Goal: Information Seeking & Learning: Learn about a topic

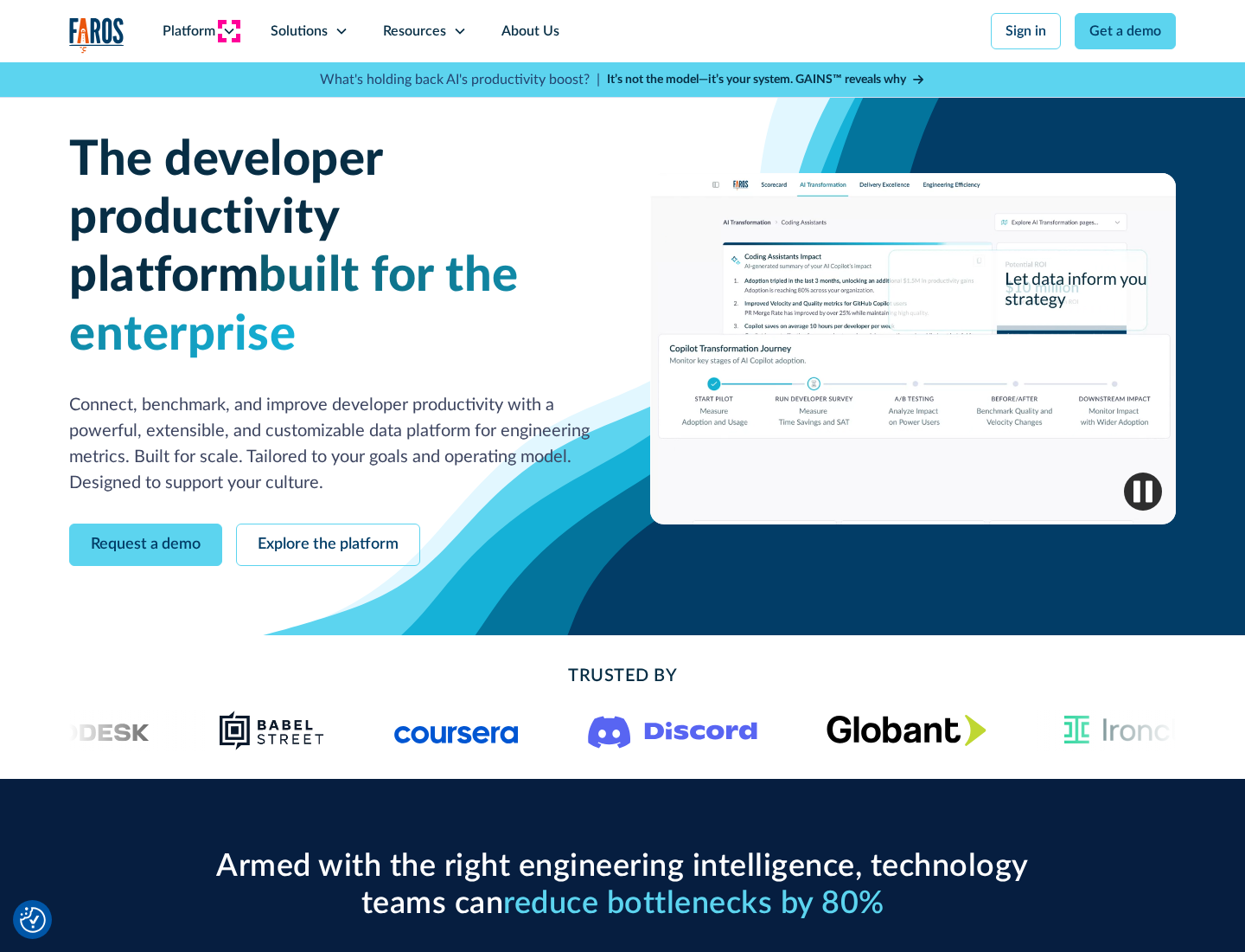
click at [229, 31] on icon at bounding box center [229, 31] width 14 height 14
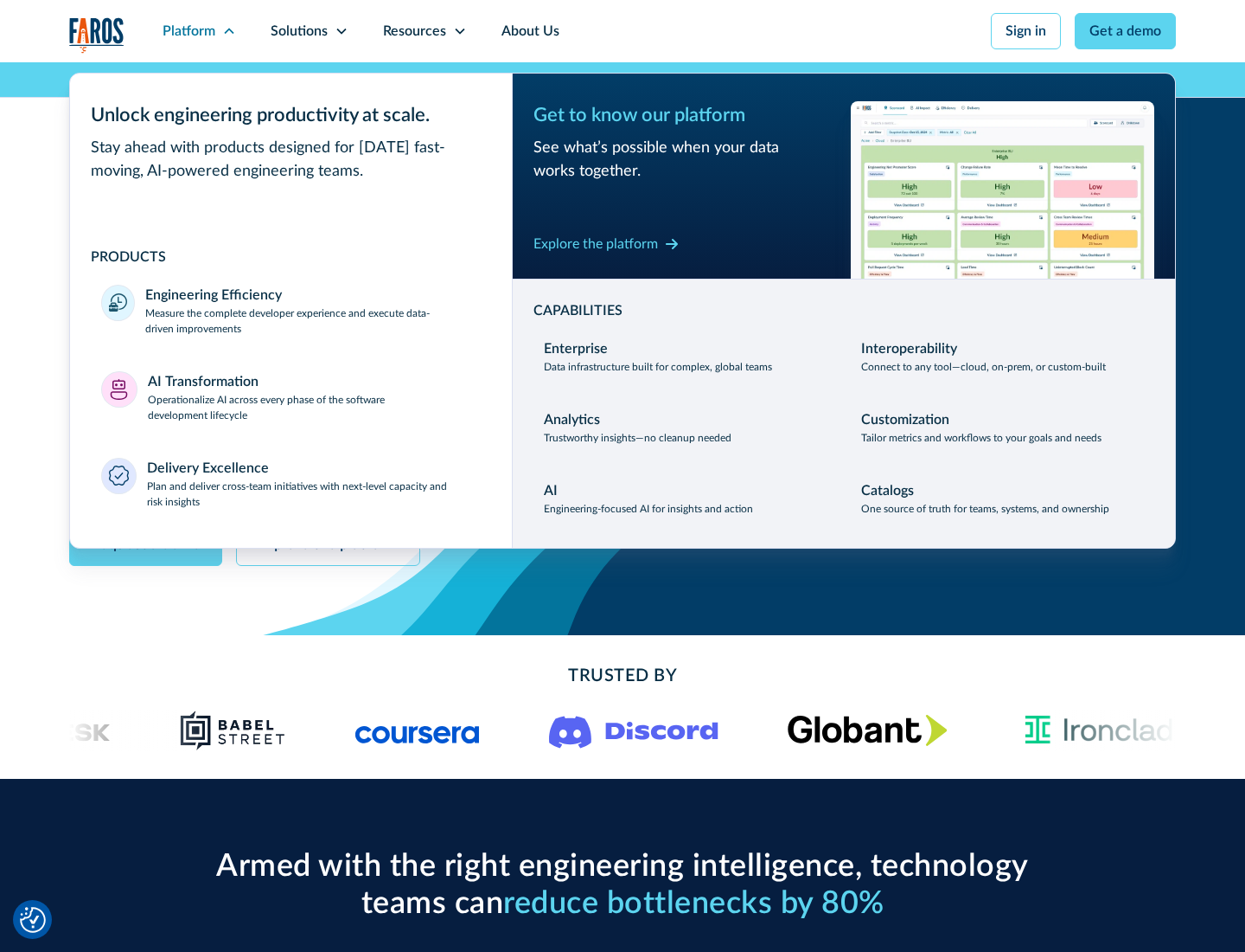
click at [313, 320] on p "Measure the complete developer experience and execute data-driven improvements" at bounding box center [313, 321] width 335 height 31
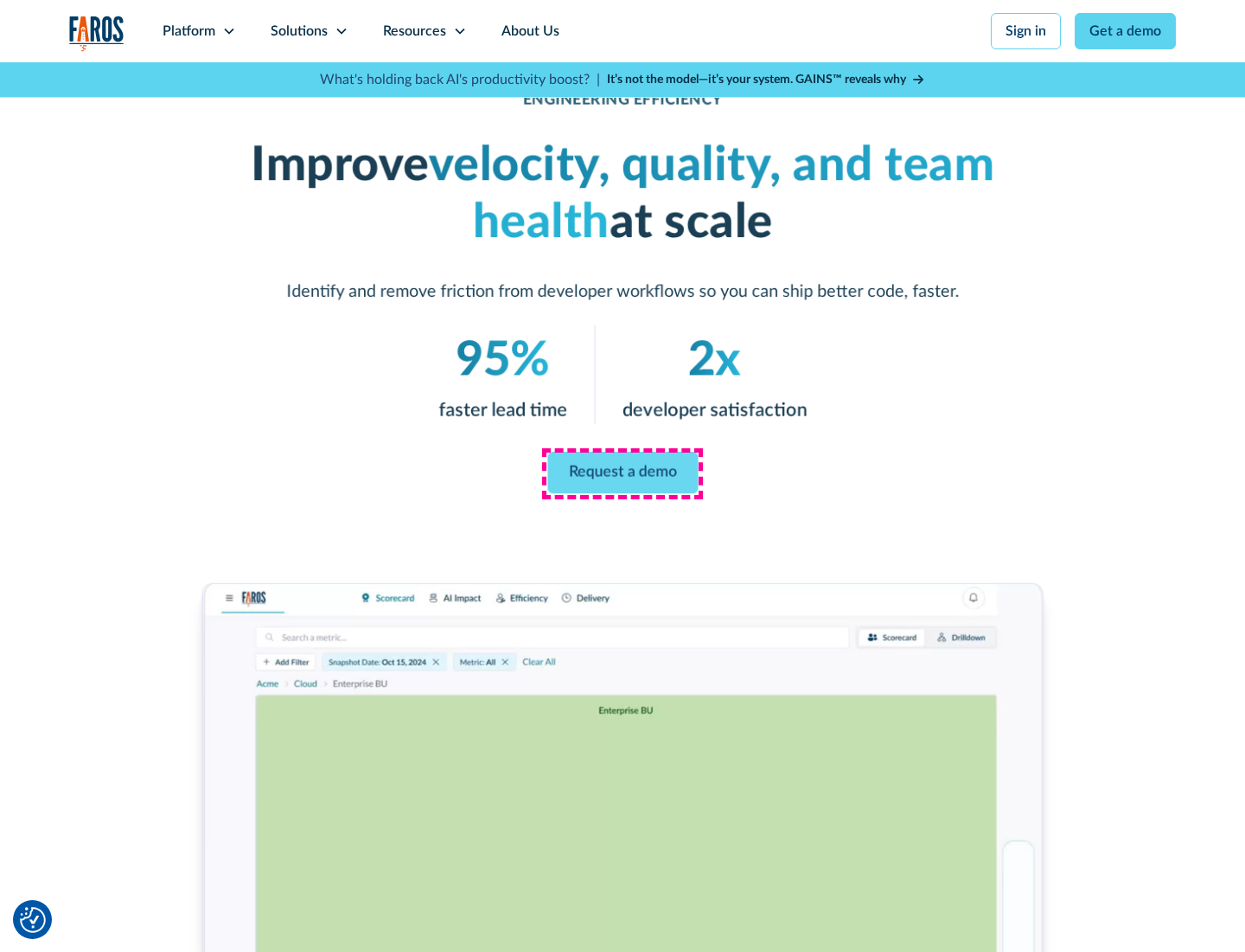
click at [622, 472] on link "Request a demo" at bounding box center [622, 472] width 150 height 41
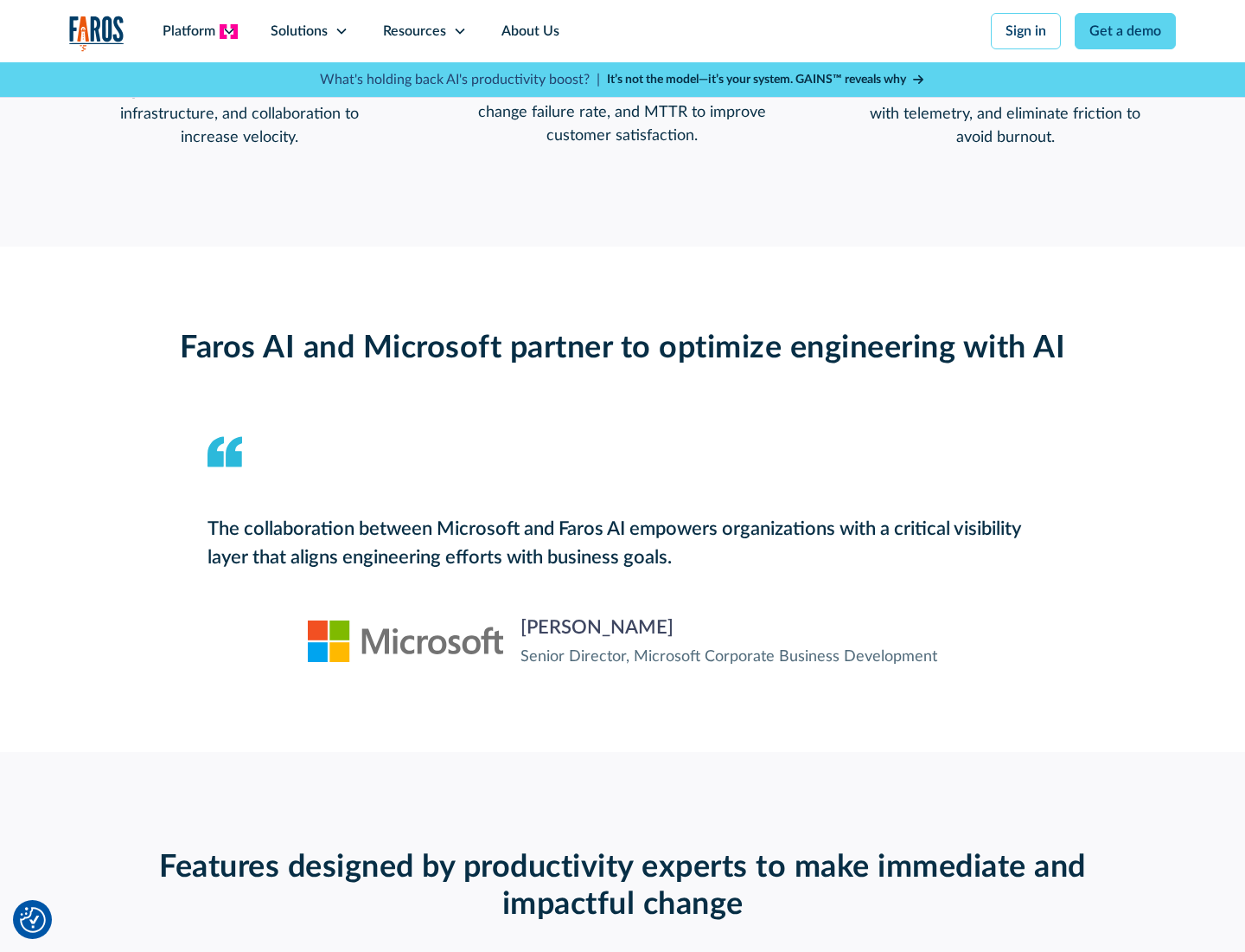
click at [229, 31] on icon at bounding box center [229, 31] width 14 height 14
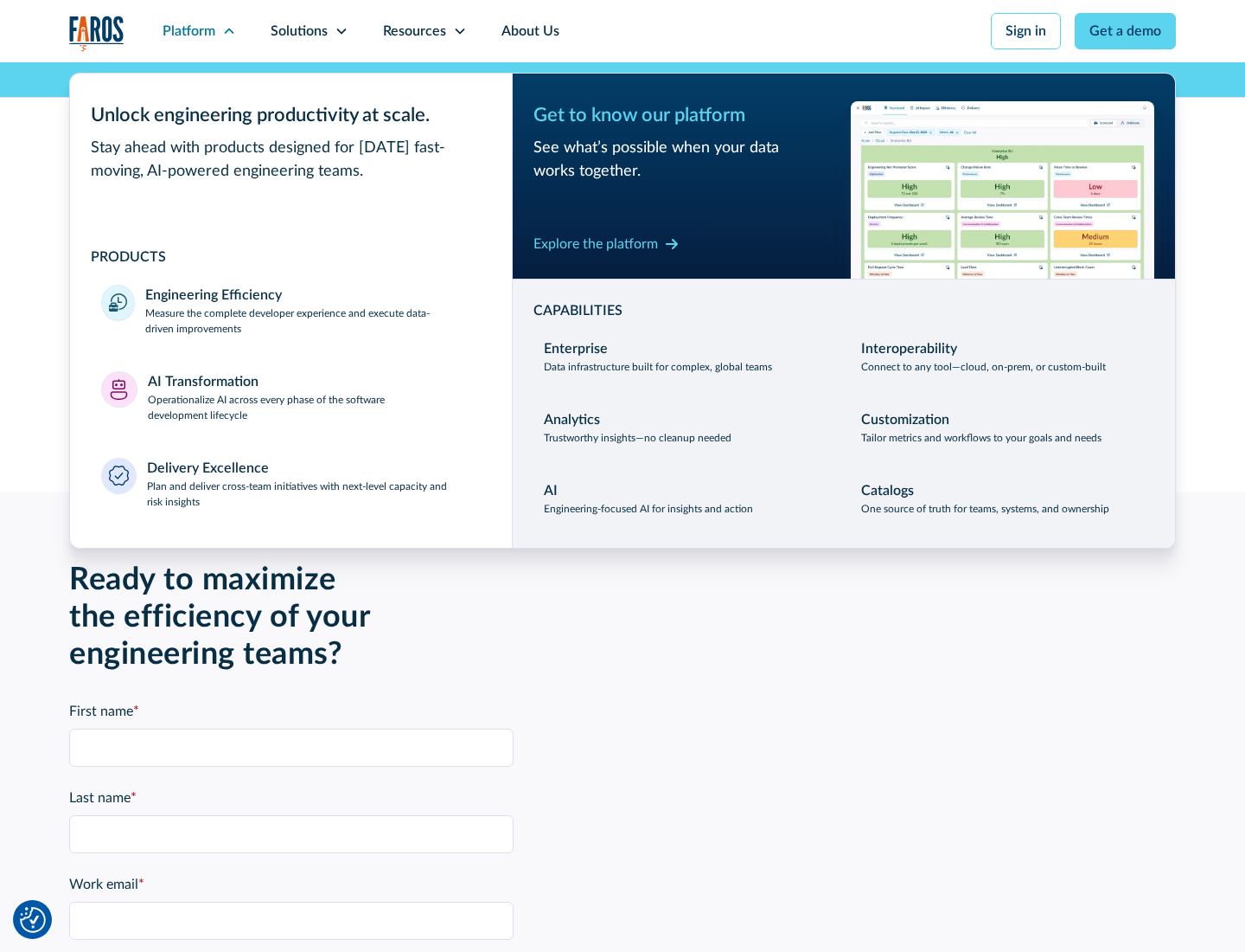
scroll to position [3795, 0]
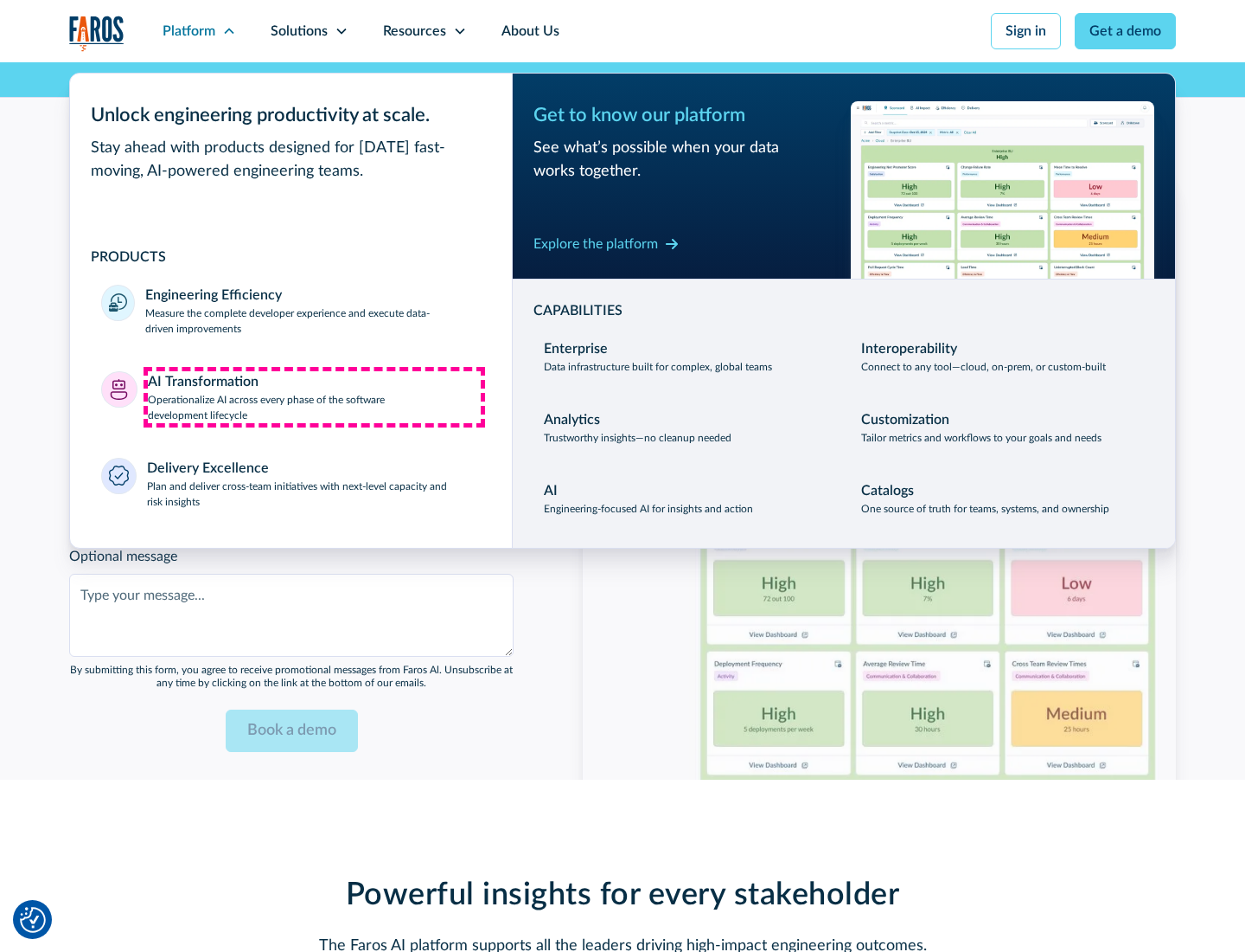
click at [314, 396] on p "Operationalize AI across every phase of the software development lifecycle" at bounding box center [315, 408] width 334 height 31
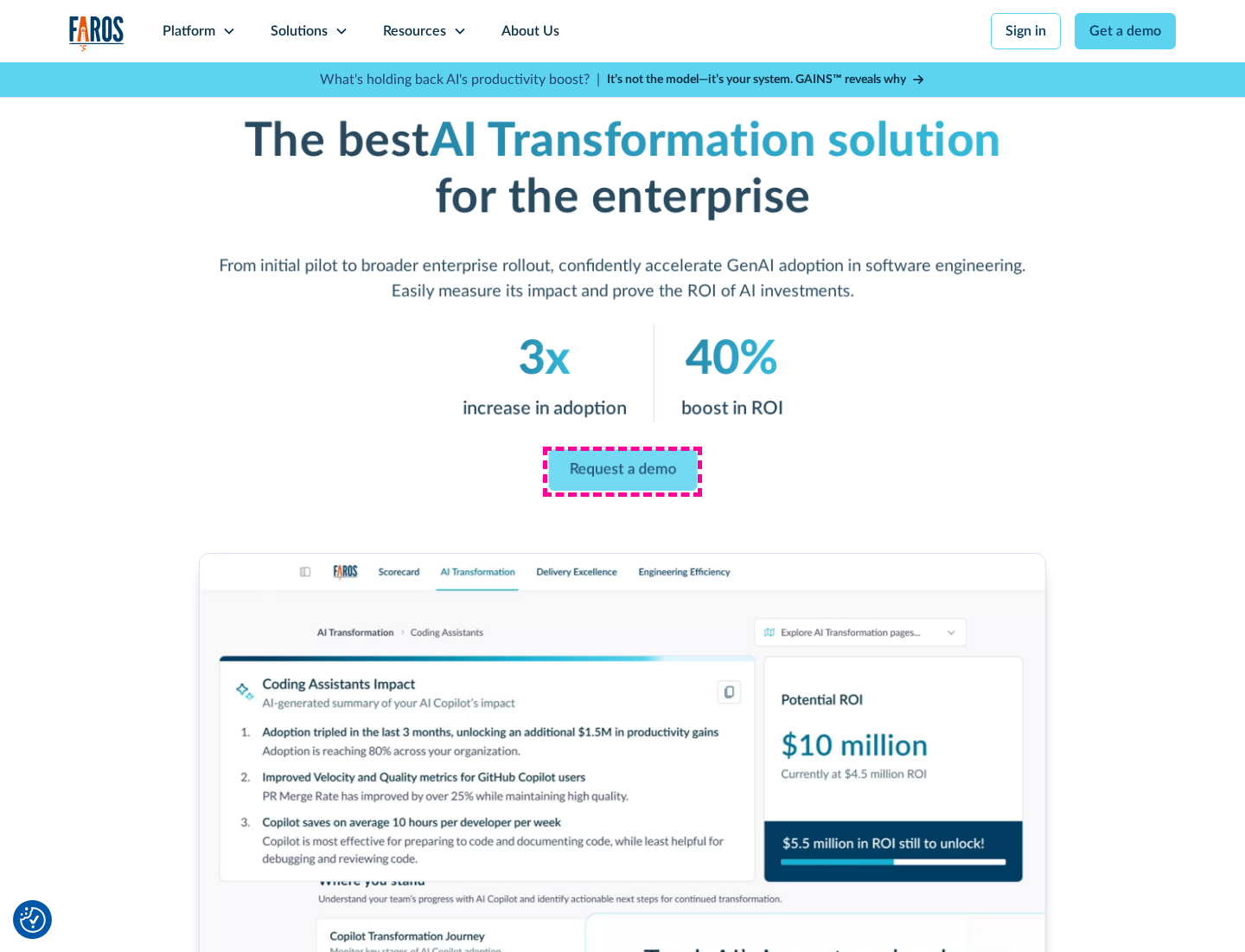
click at [622, 470] on link "Request a demo" at bounding box center [622, 470] width 149 height 41
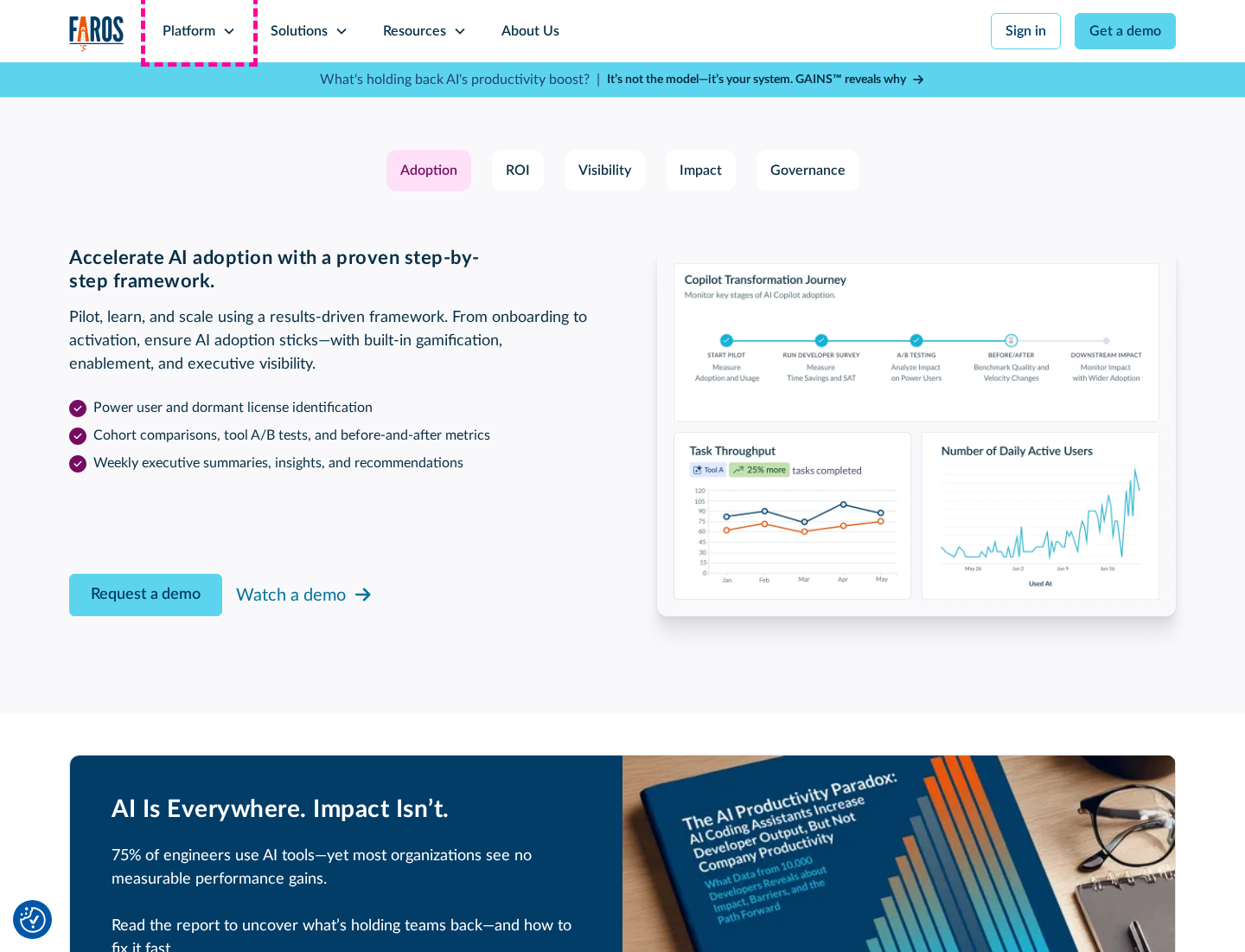
click at [199, 31] on div "Platform" at bounding box center [189, 30] width 53 height 21
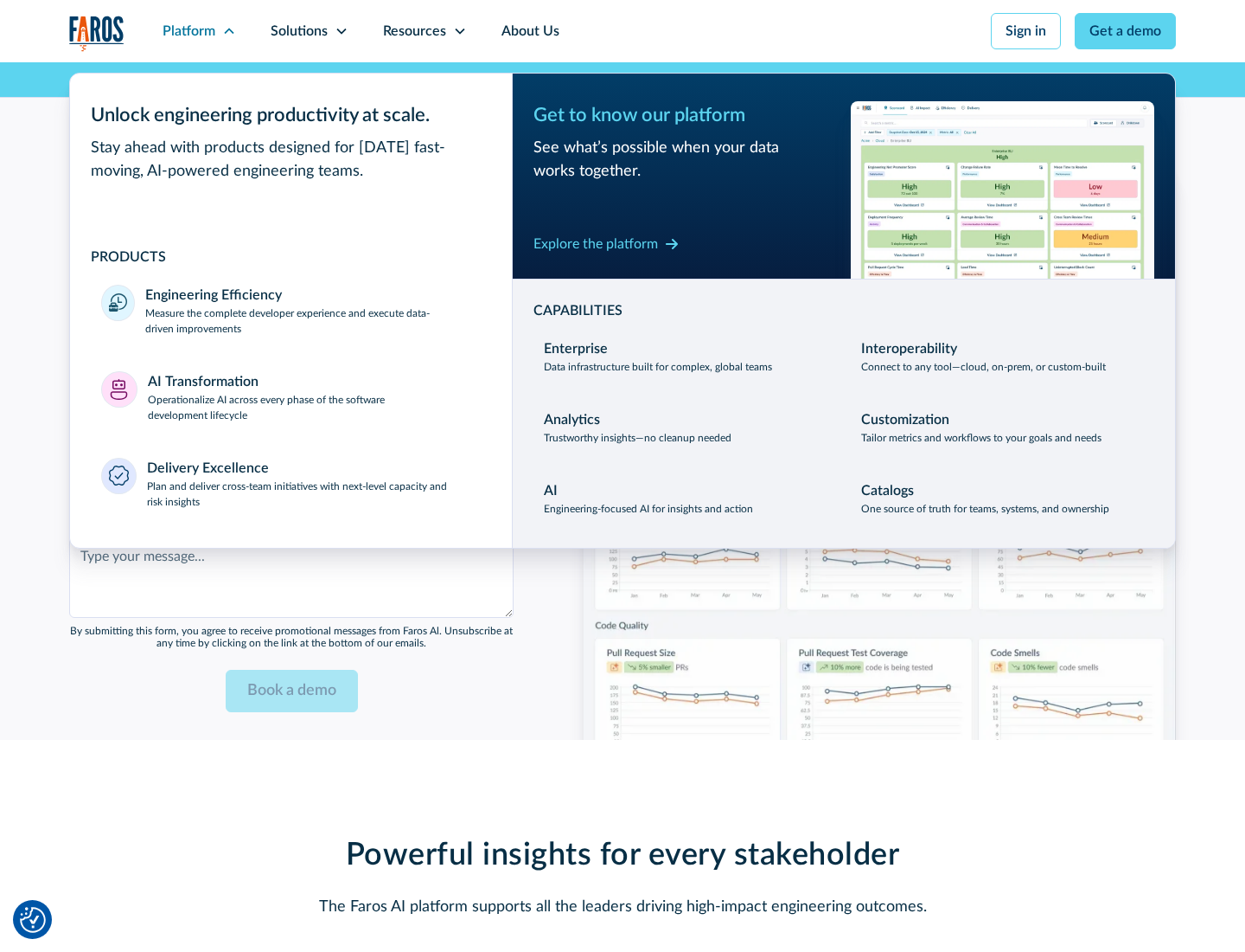
scroll to position [4212, 0]
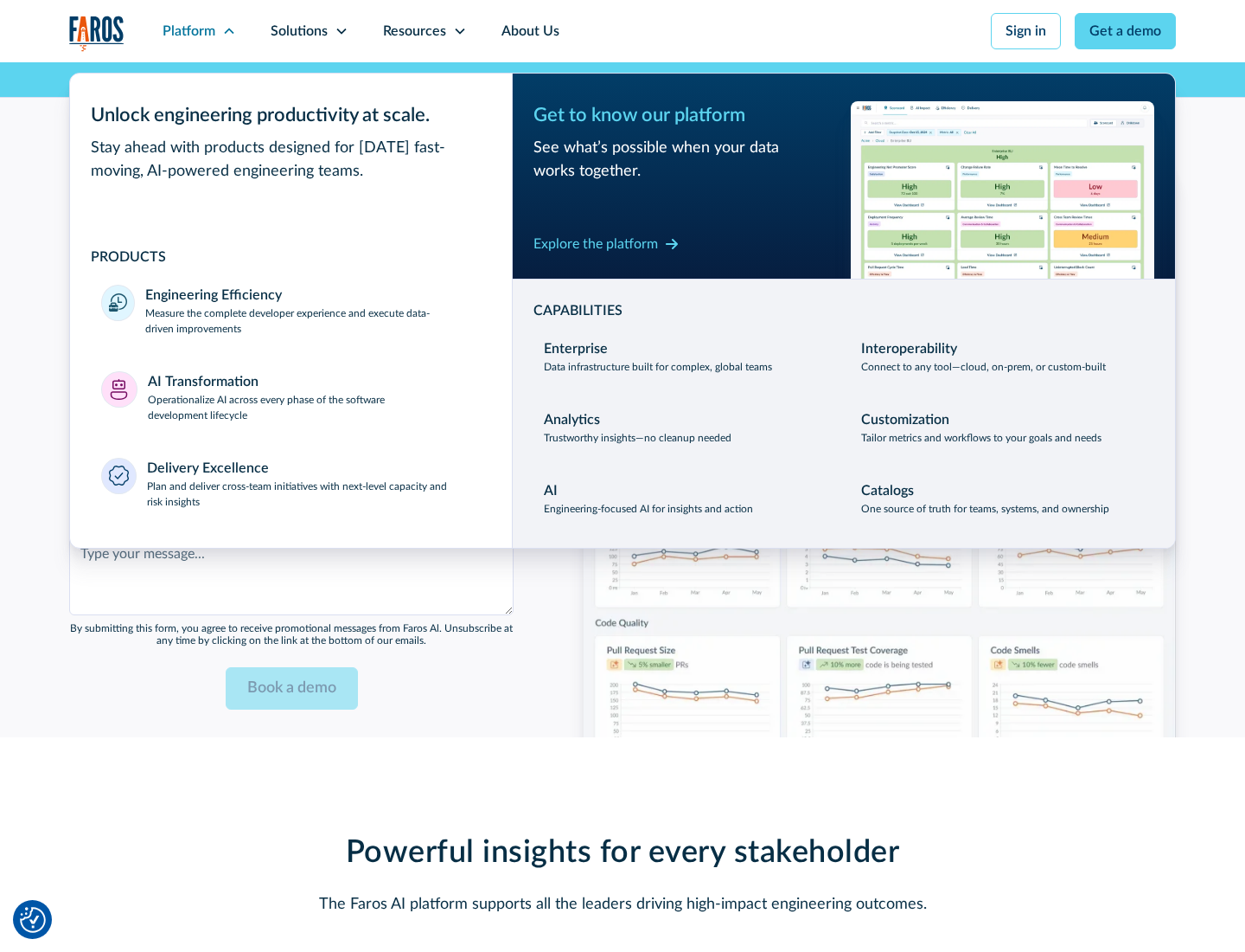
click at [596, 243] on div "Explore the platform" at bounding box center [595, 243] width 124 height 21
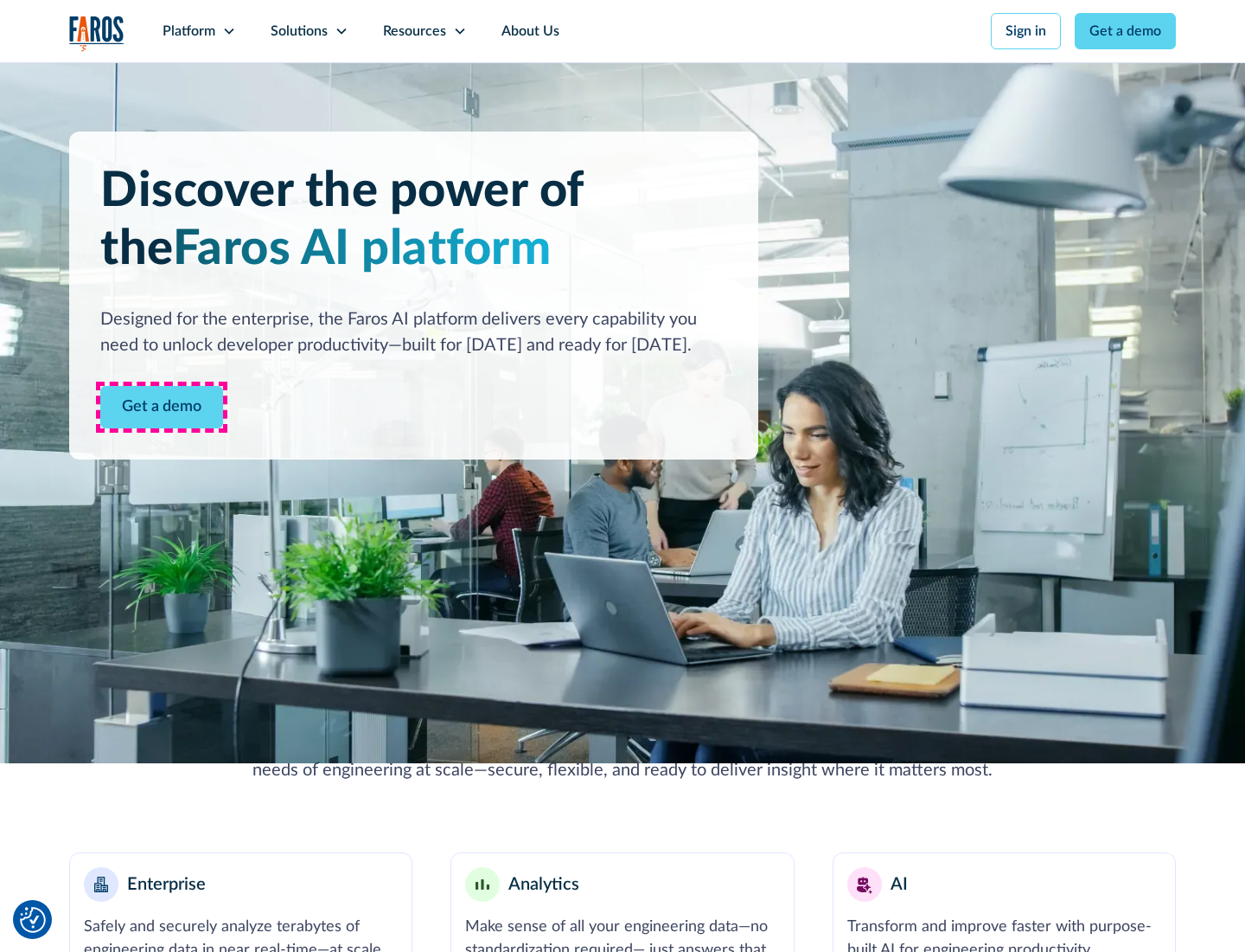
click at [162, 407] on link "Get a demo" at bounding box center [162, 407] width 123 height 42
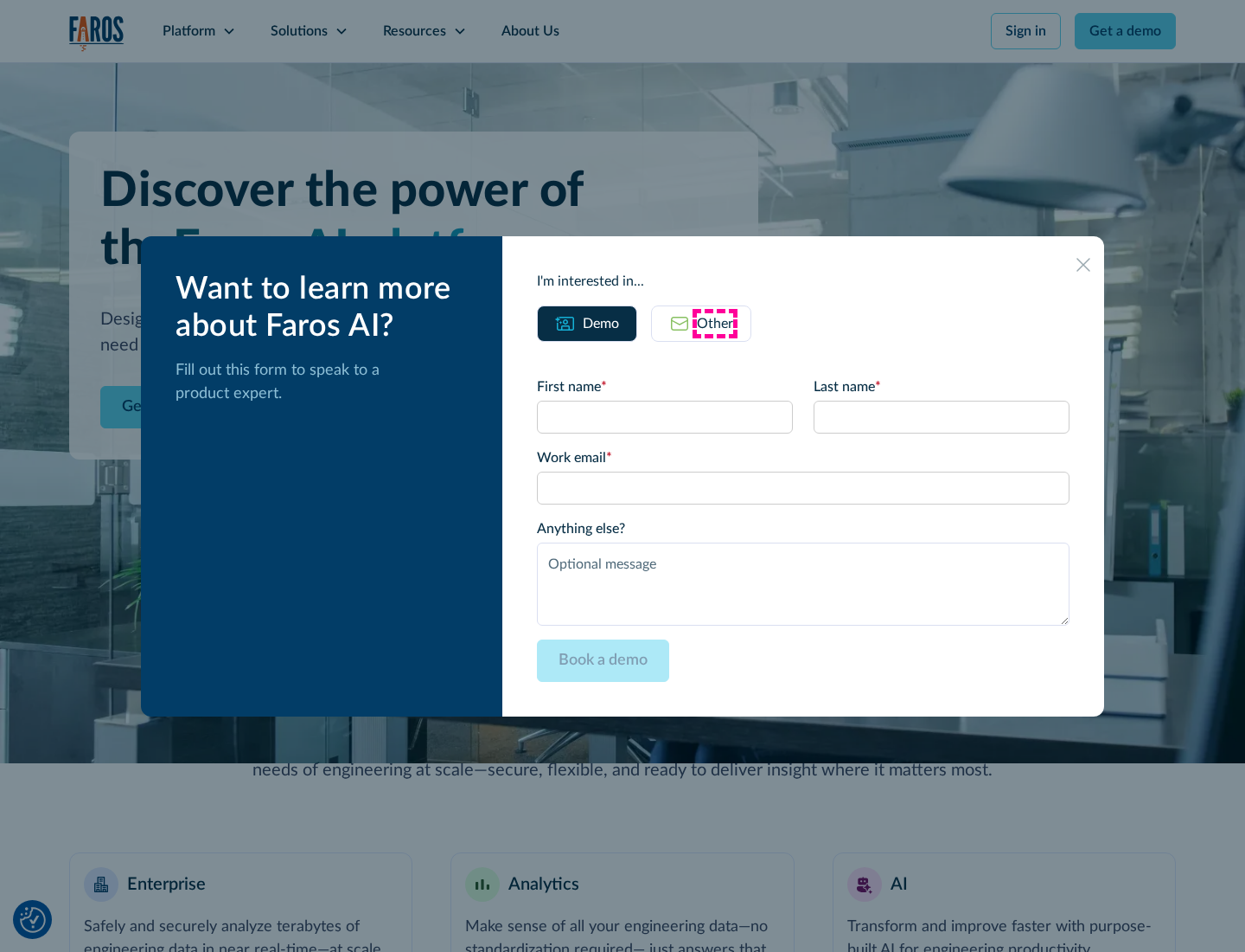
click at [715, 323] on div "Other" at bounding box center [714, 323] width 36 height 21
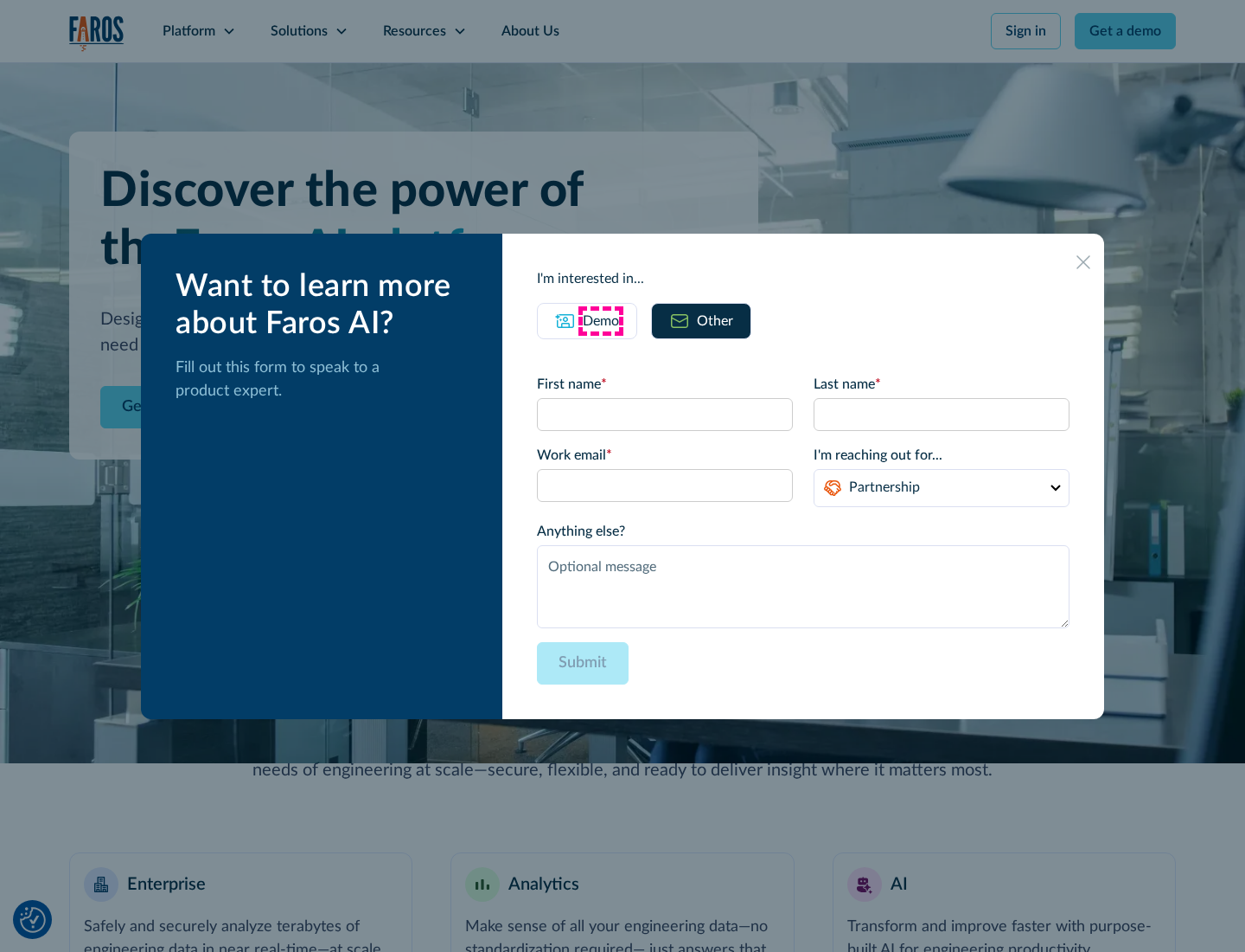
click at [601, 320] on div "Demo" at bounding box center [601, 321] width 36 height 21
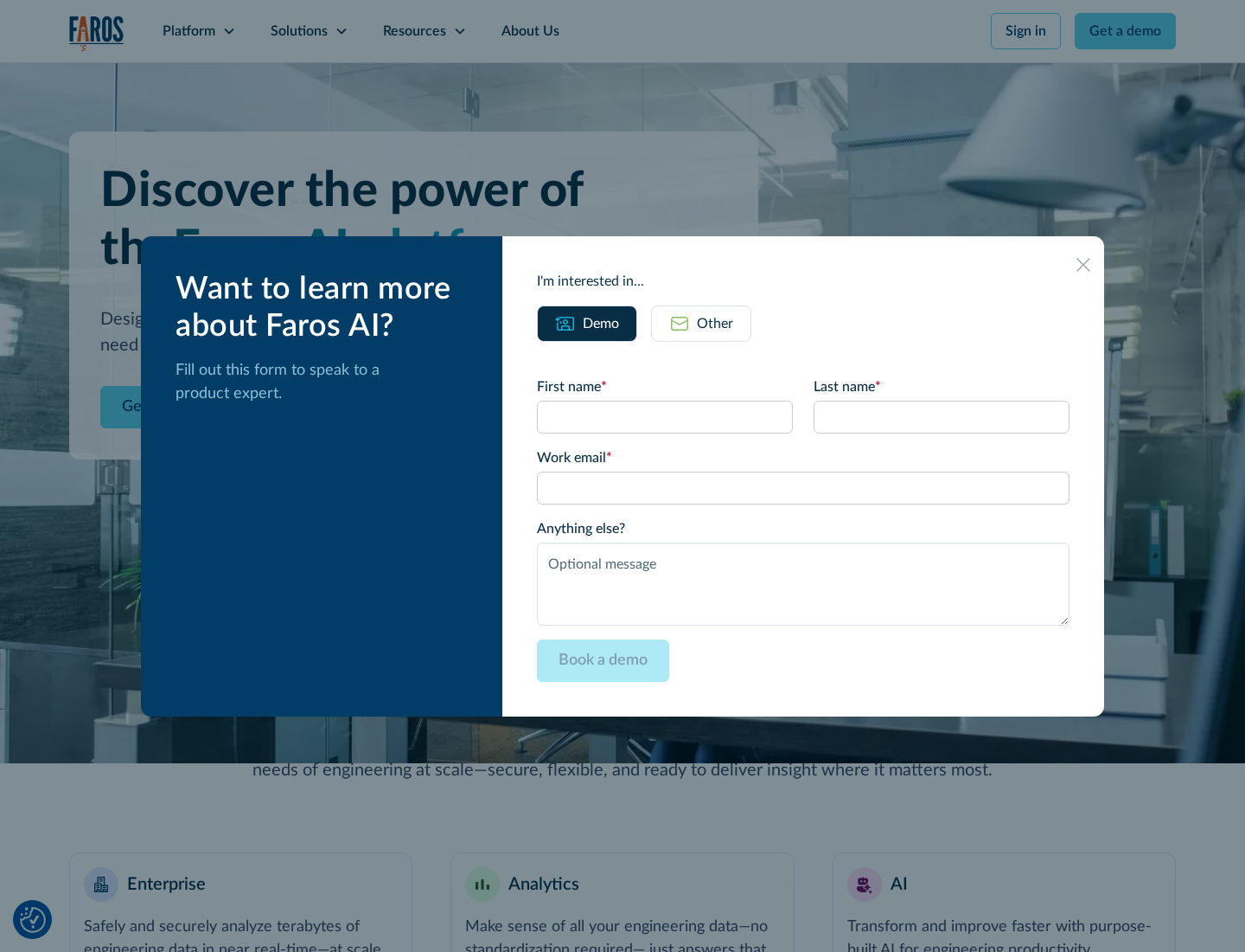
click at [1084, 264] on icon at bounding box center [1084, 265] width 14 height 14
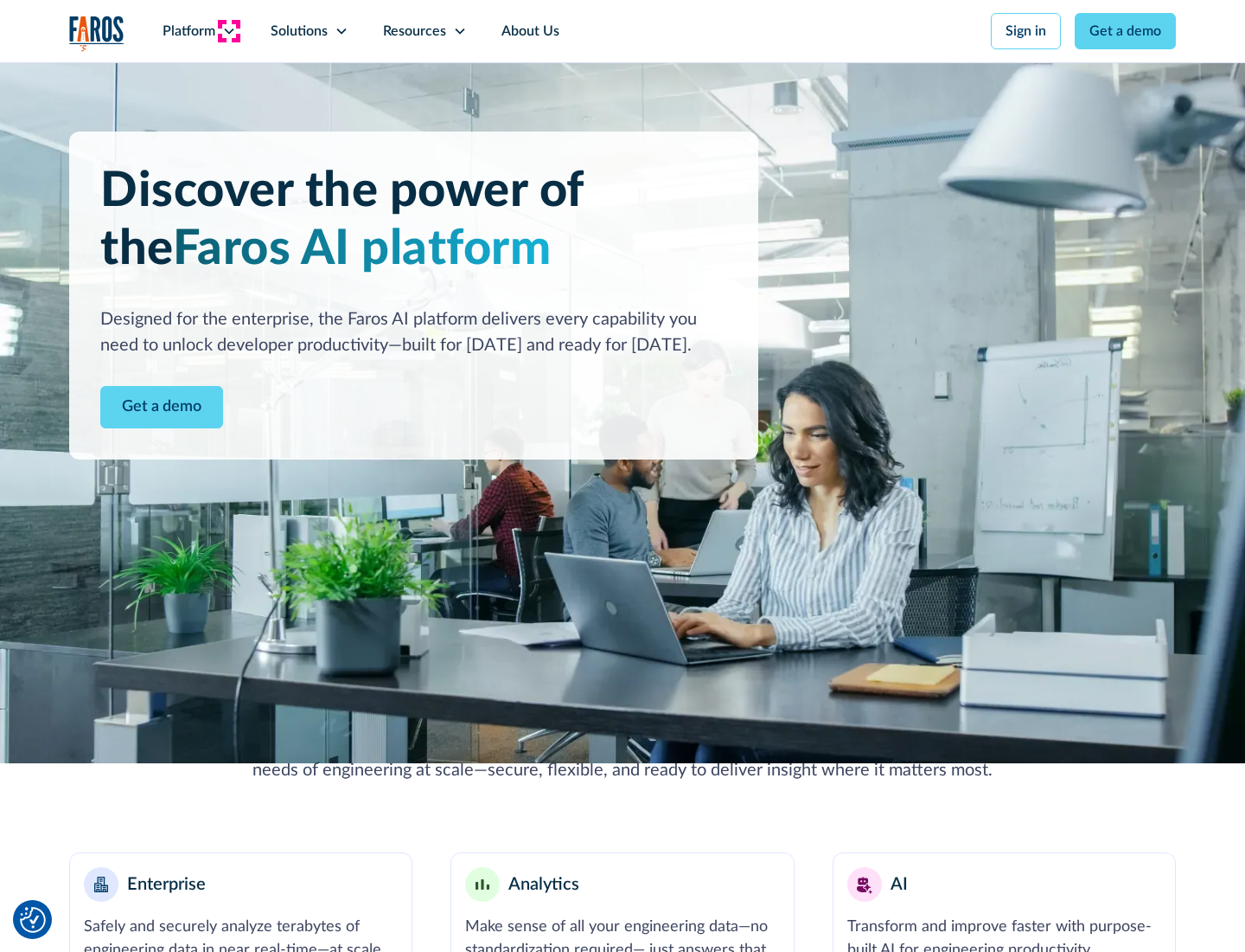
click at [229, 31] on icon at bounding box center [229, 31] width 14 height 14
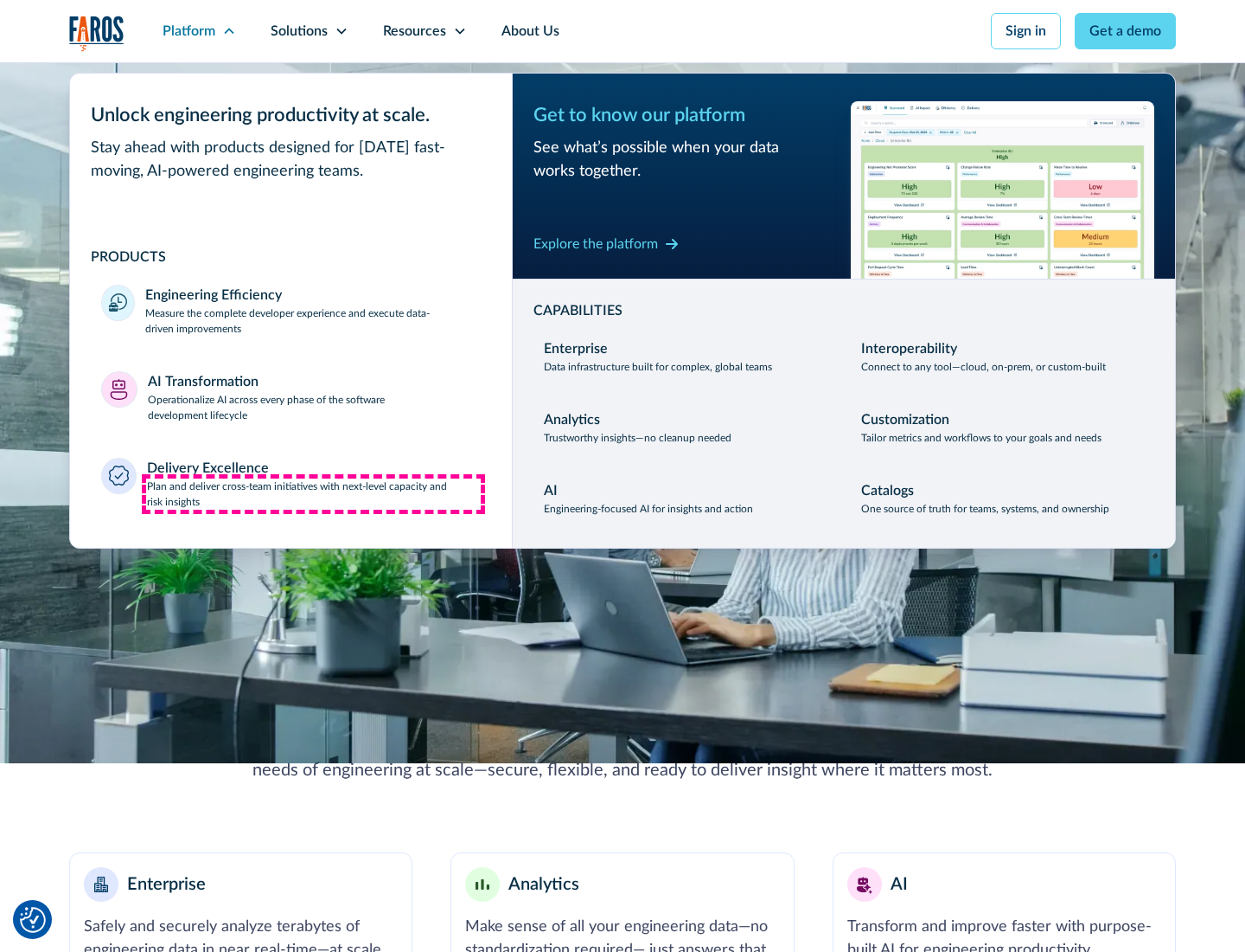
click at [313, 493] on p "Plan and deliver cross-team initiatives with next-level capacity and risk insig…" at bounding box center [314, 494] width 335 height 31
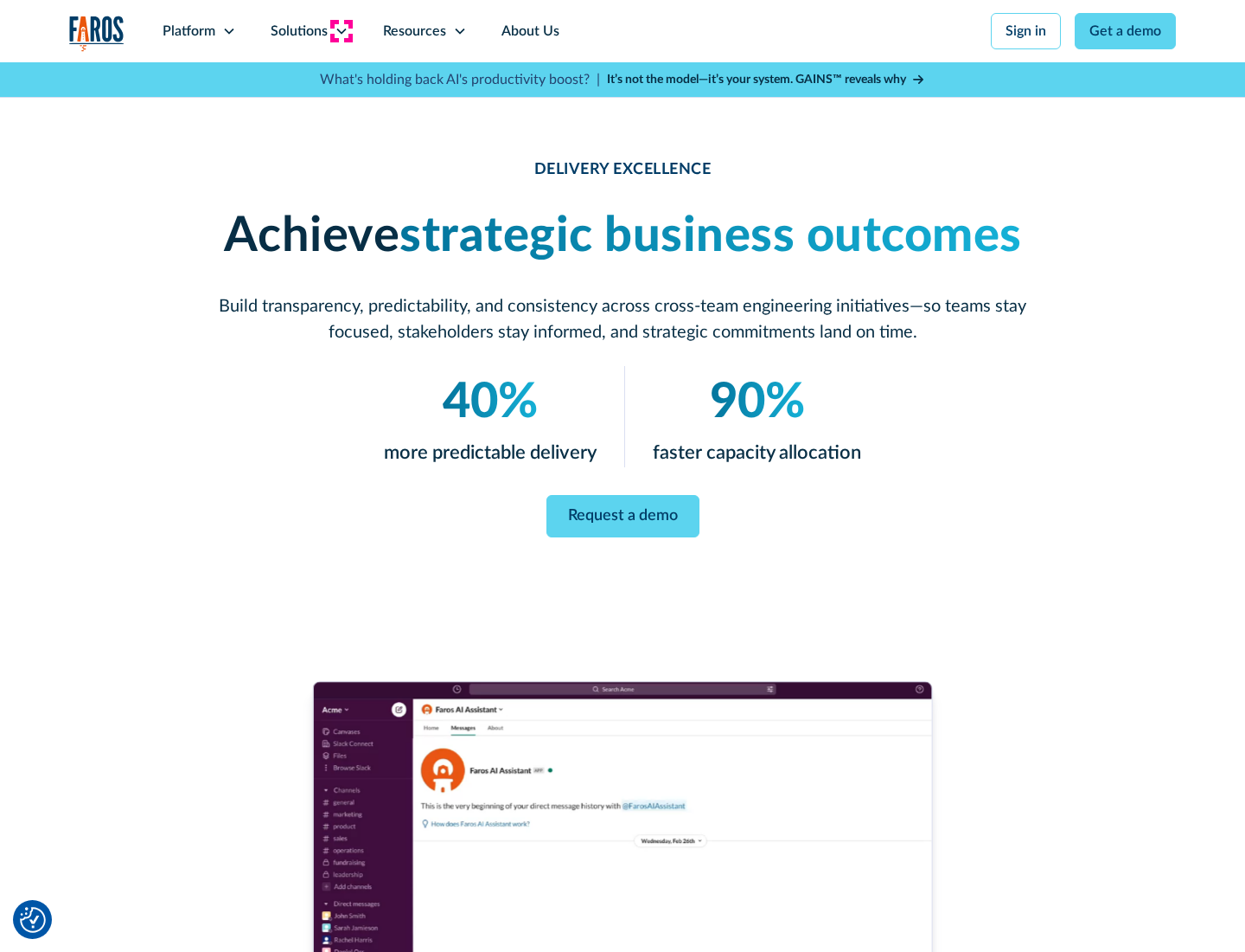
click at [341, 31] on icon at bounding box center [342, 31] width 14 height 14
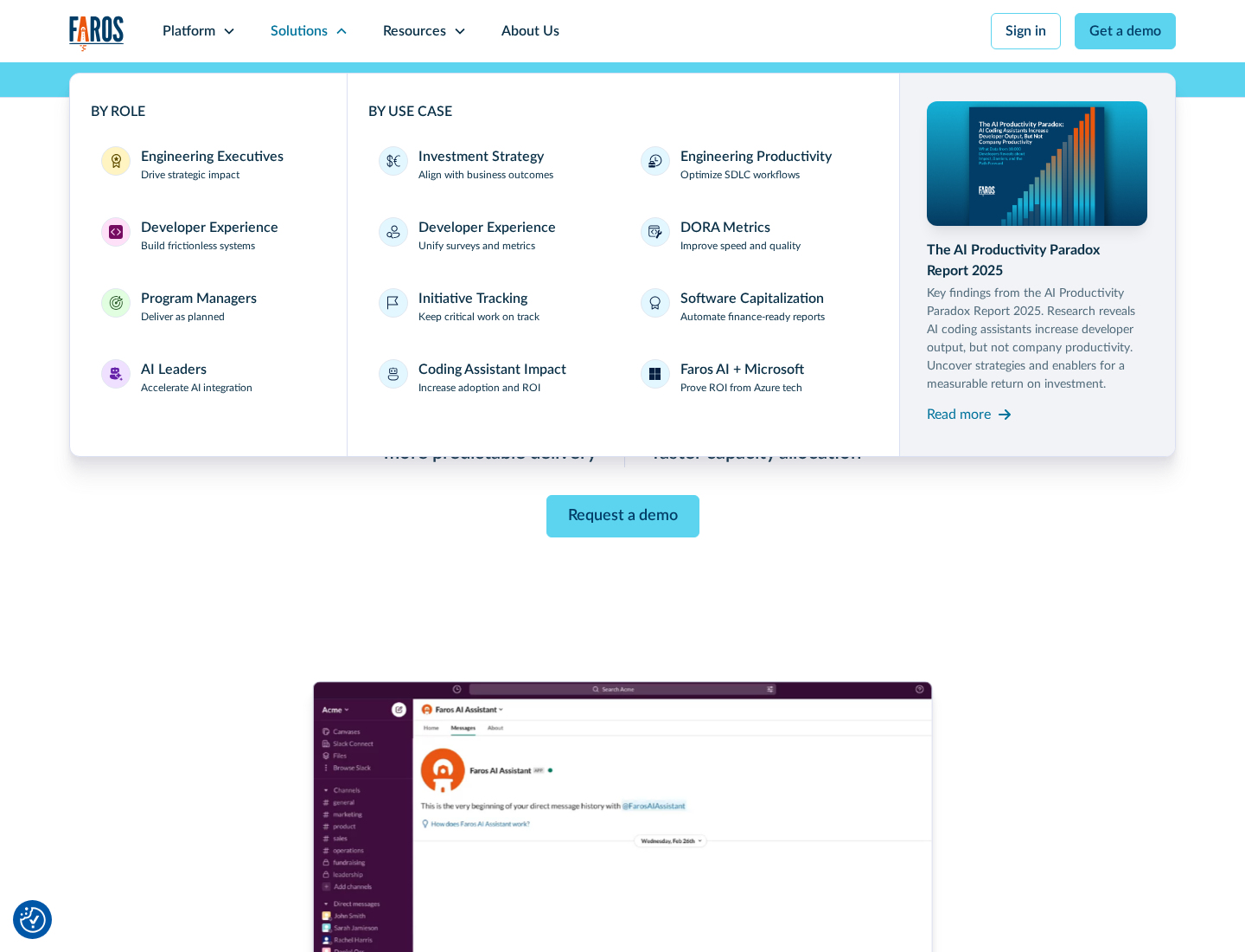
click at [207, 164] on div "Engineering Executives" at bounding box center [212, 156] width 143 height 21
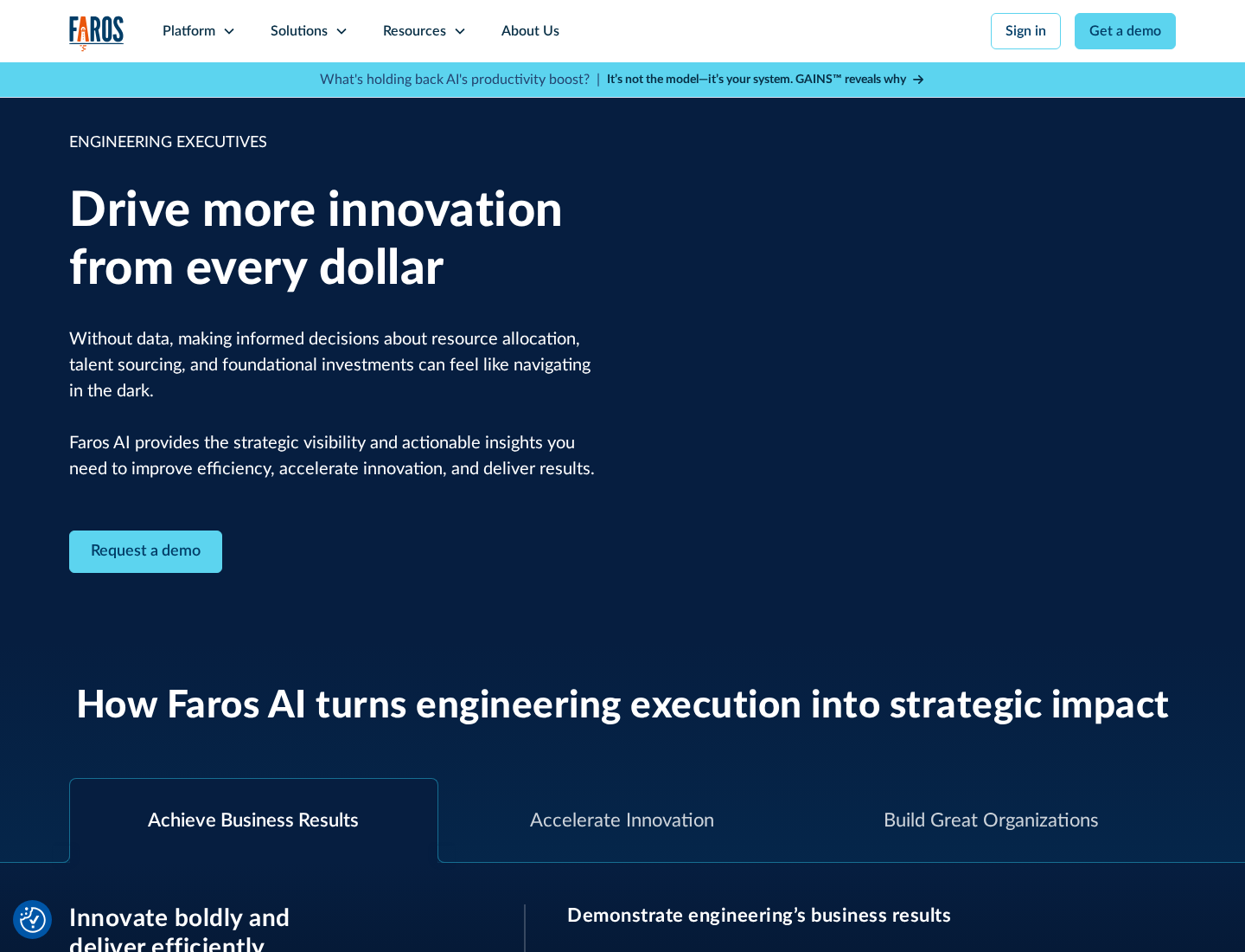
click at [341, 31] on icon at bounding box center [342, 31] width 14 height 14
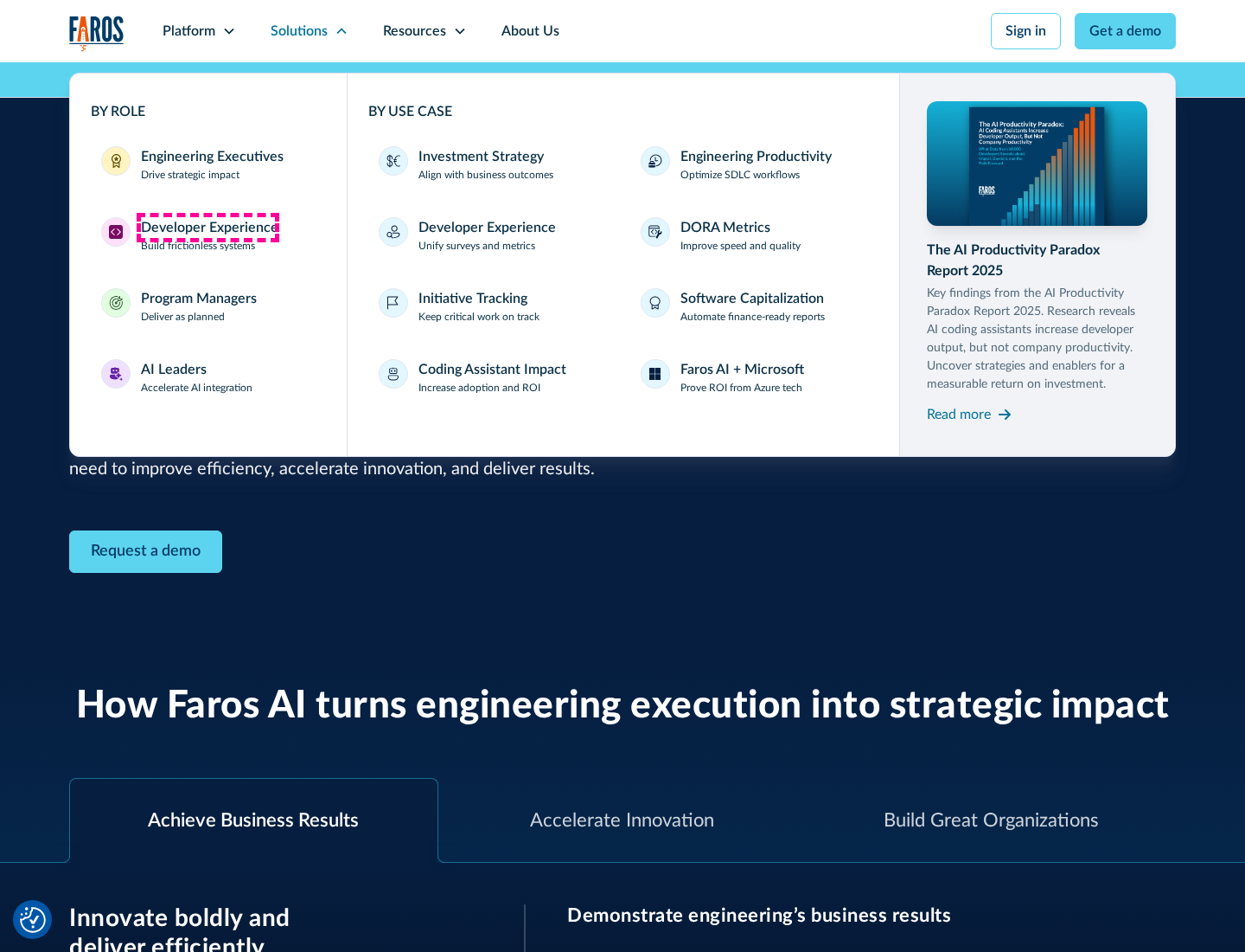
click at [207, 228] on div "Developer Experience" at bounding box center [209, 227] width 138 height 21
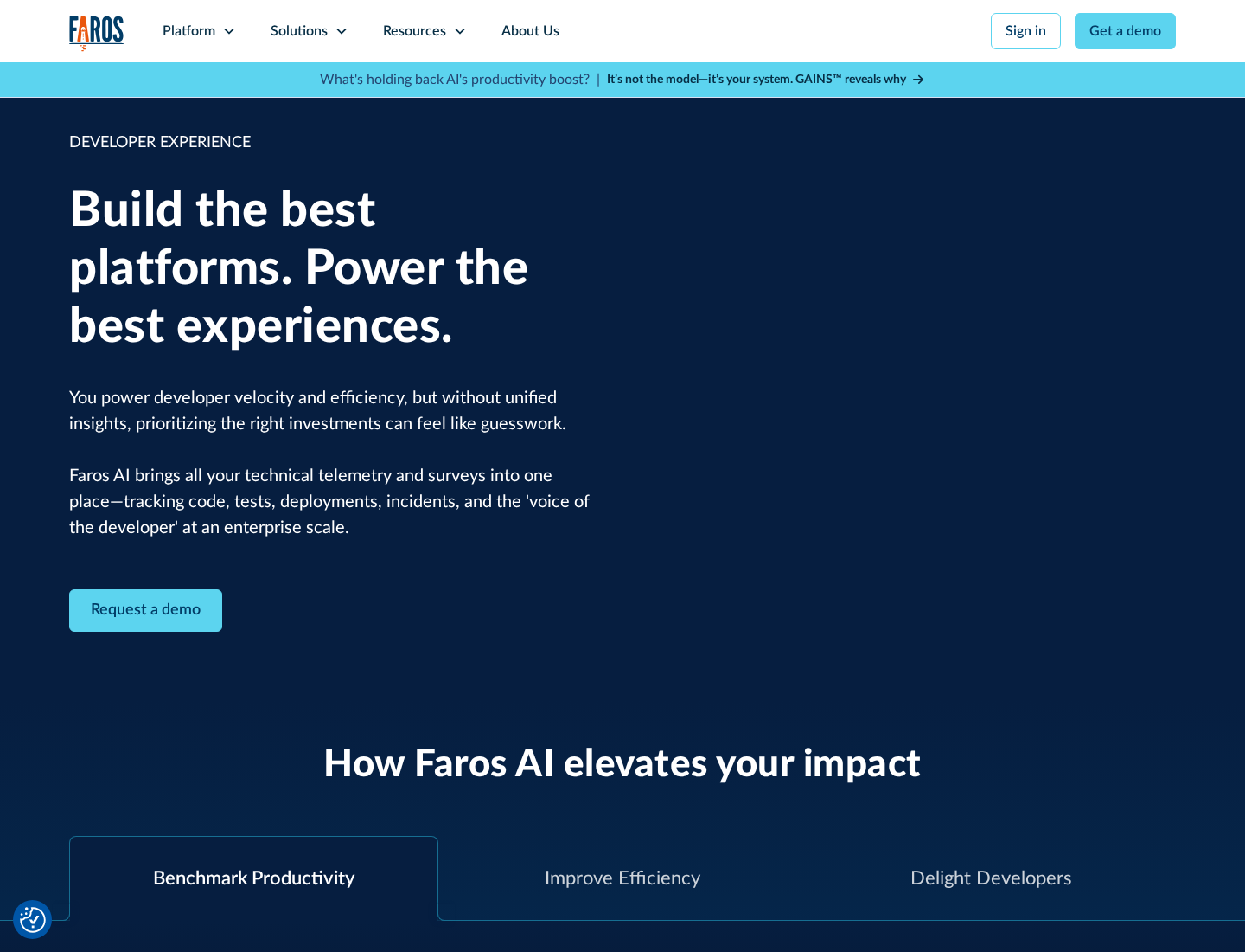
click at [309, 31] on div "Solutions" at bounding box center [299, 30] width 57 height 21
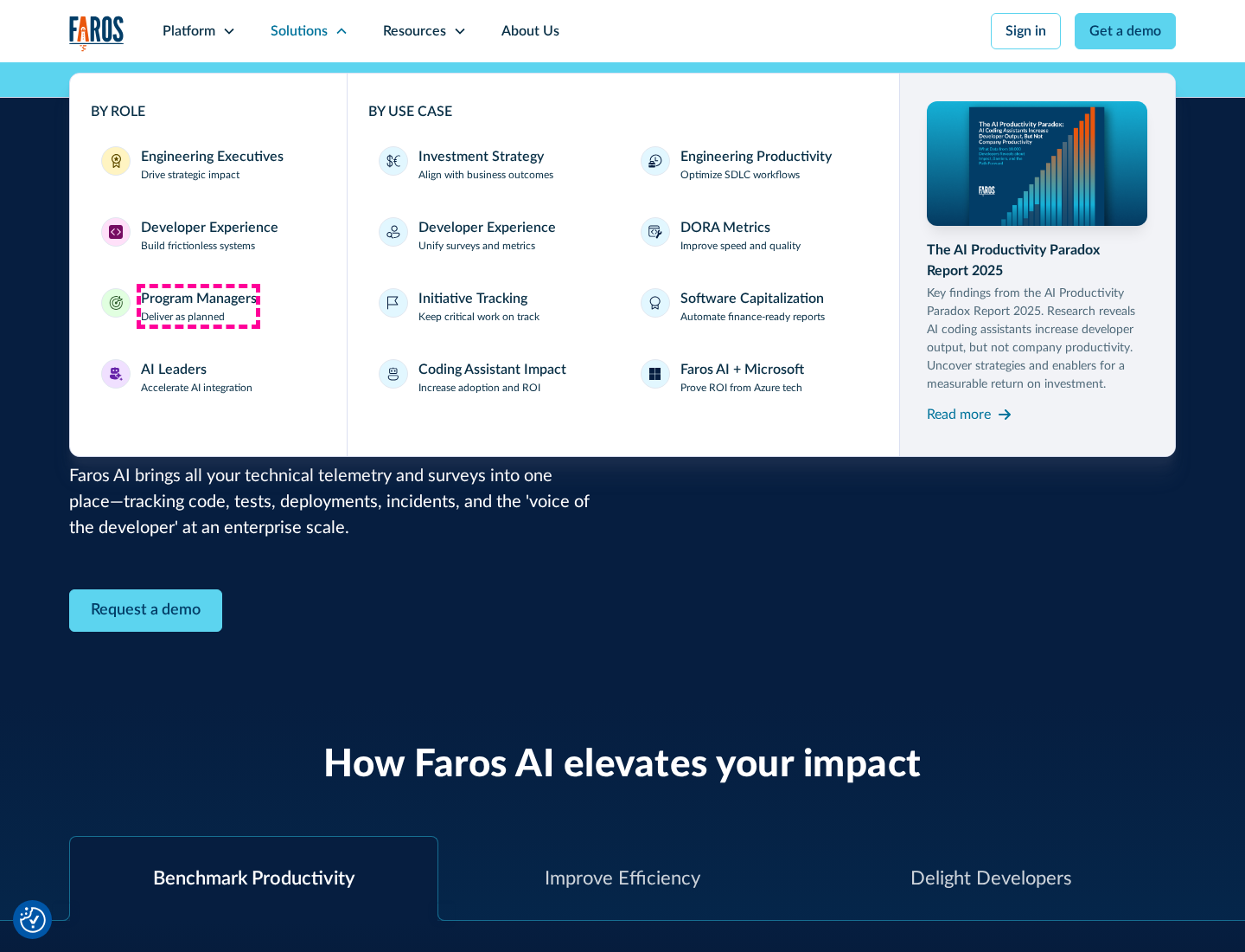
click at [198, 306] on div "Program Managers" at bounding box center [198, 298] width 116 height 21
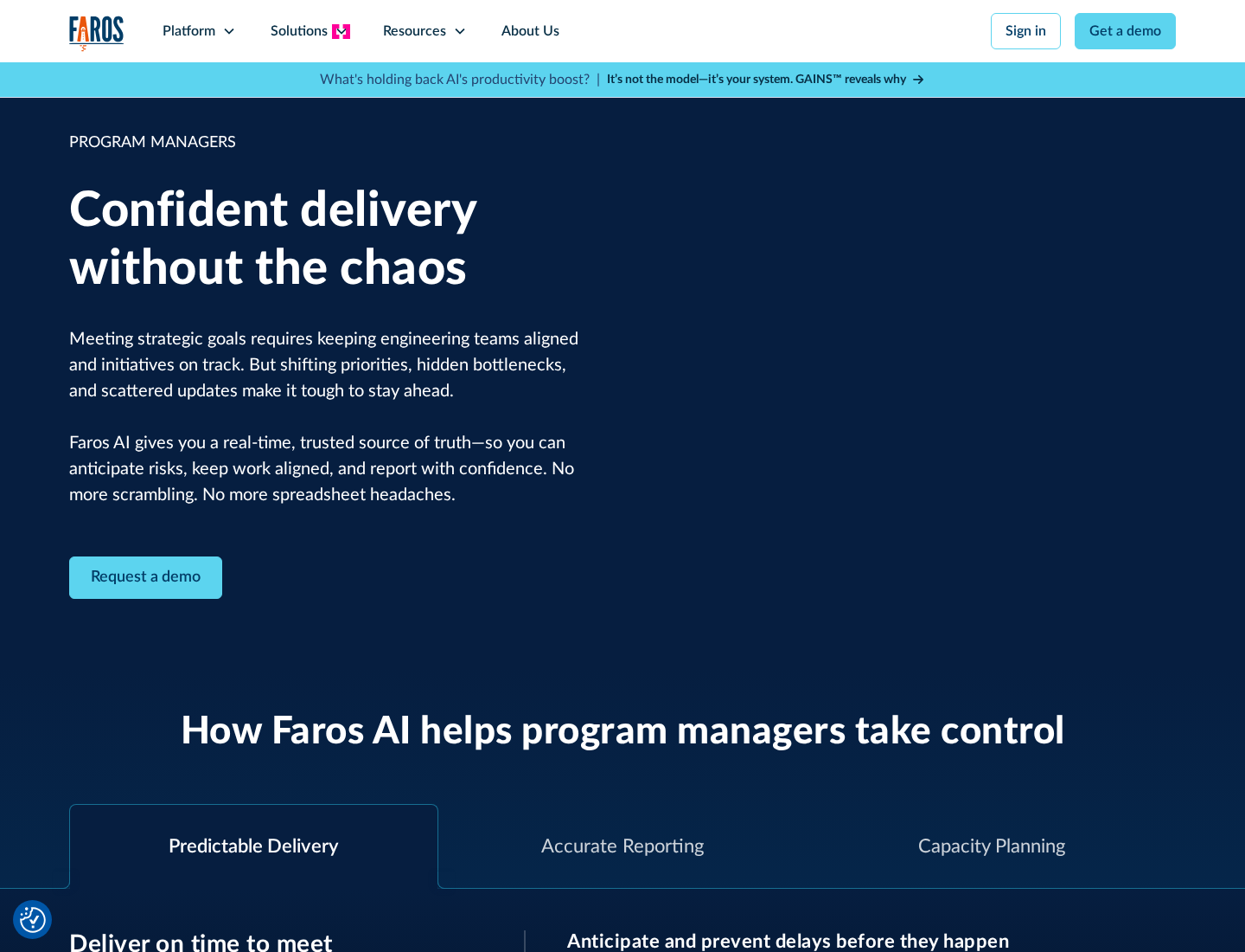
click at [341, 31] on icon at bounding box center [342, 31] width 14 height 14
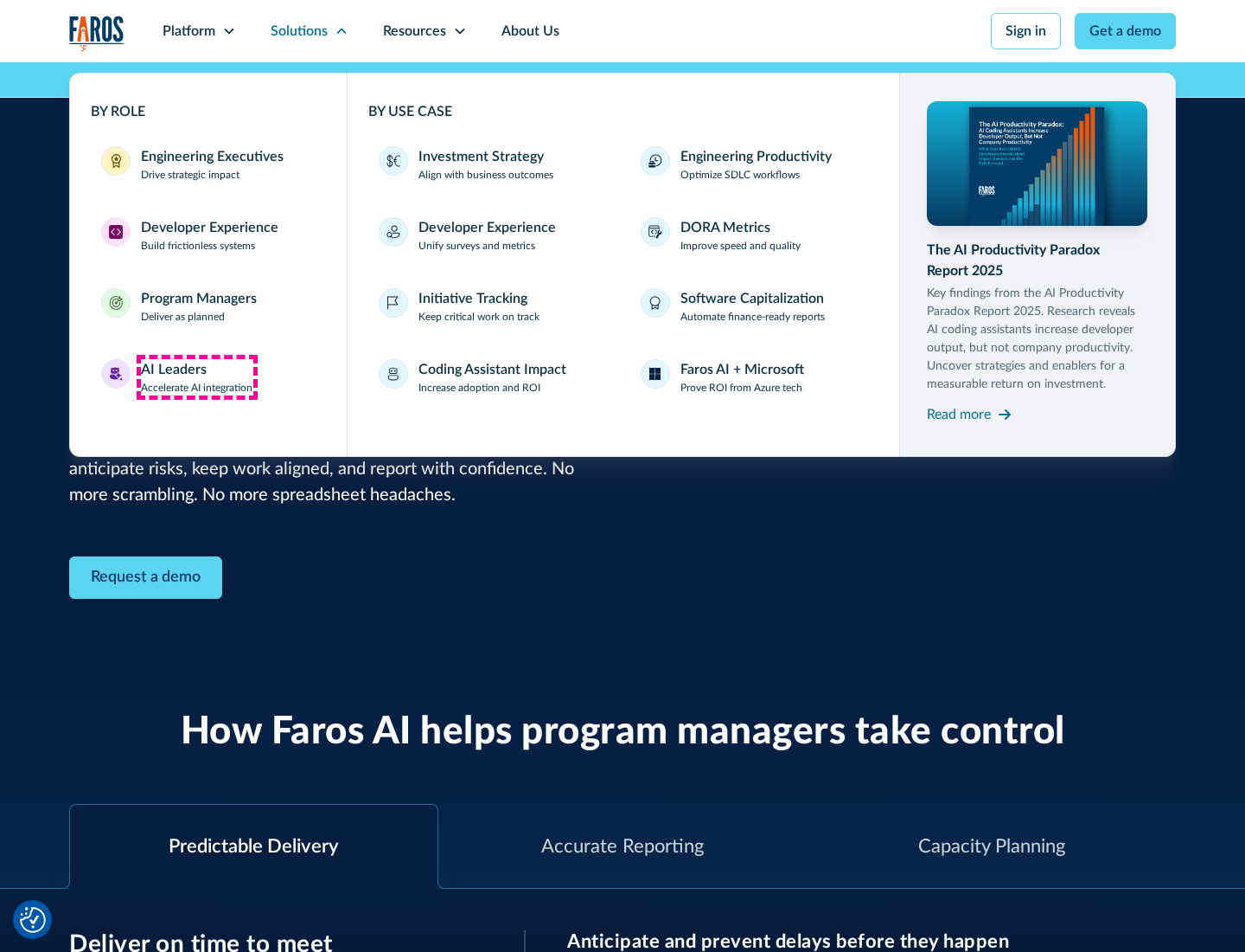
click at [197, 377] on div "AI Leaders" at bounding box center [173, 368] width 65 height 21
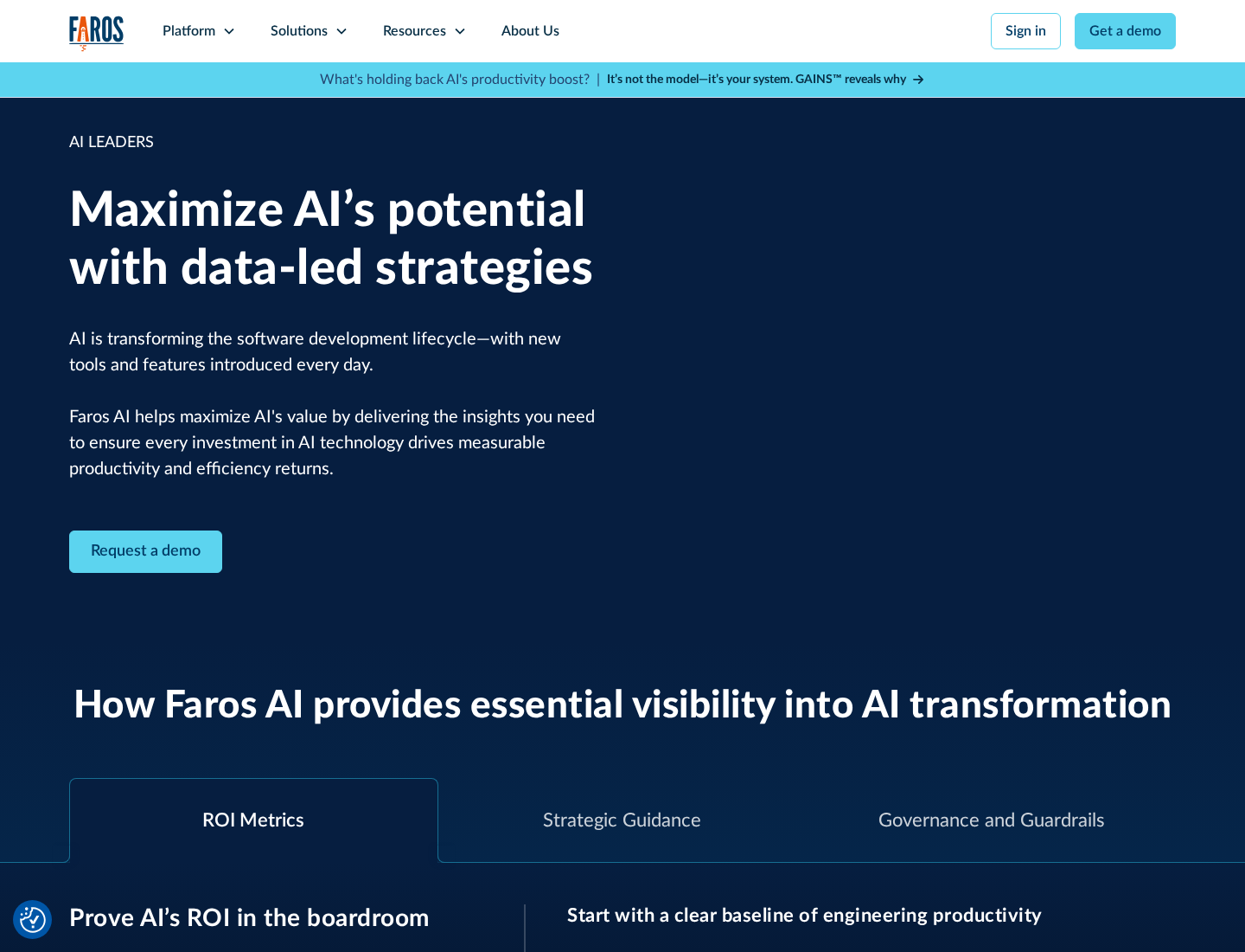
click at [341, 31] on icon at bounding box center [342, 31] width 14 height 14
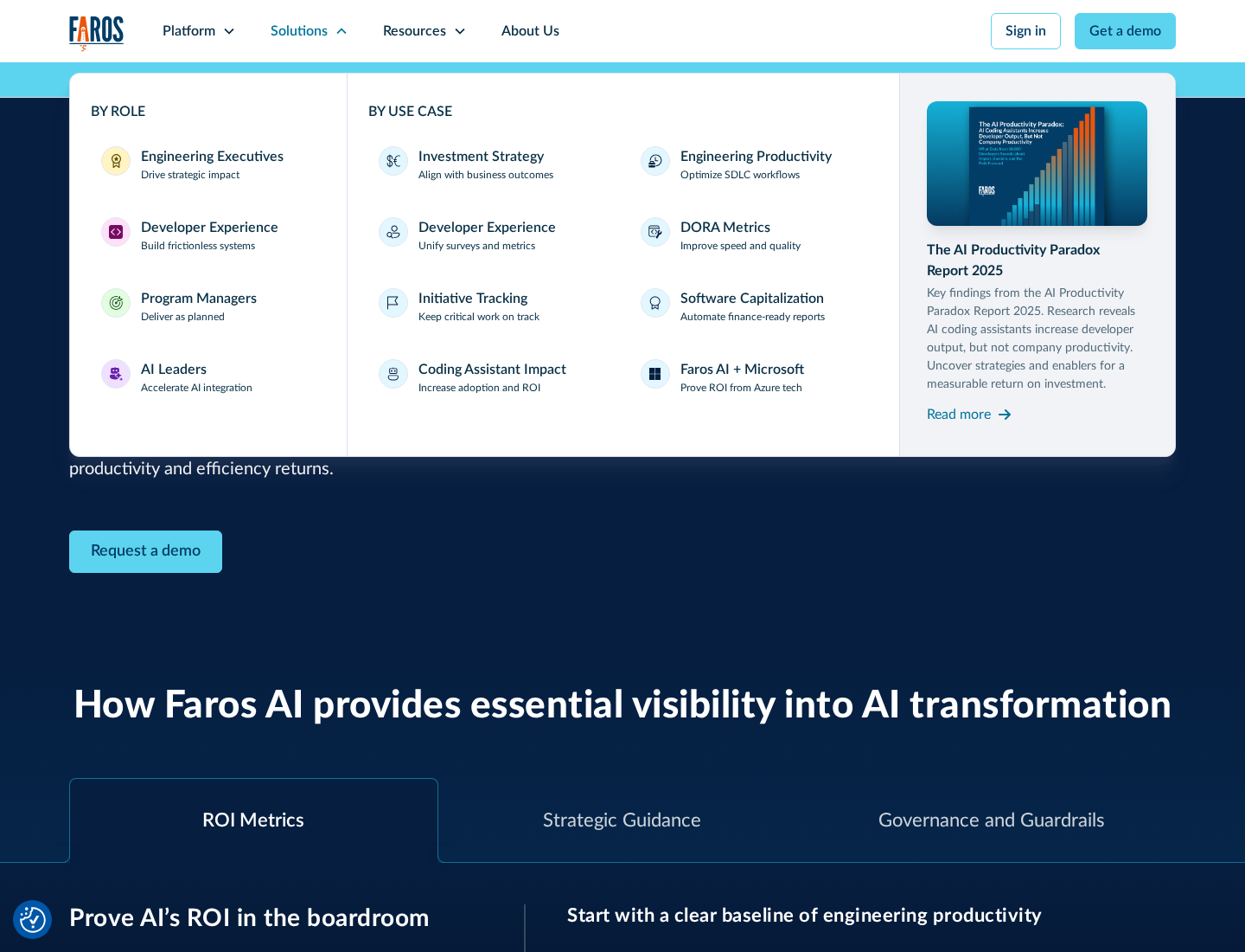
click at [479, 156] on div "Investment Strategy" at bounding box center [481, 156] width 125 height 21
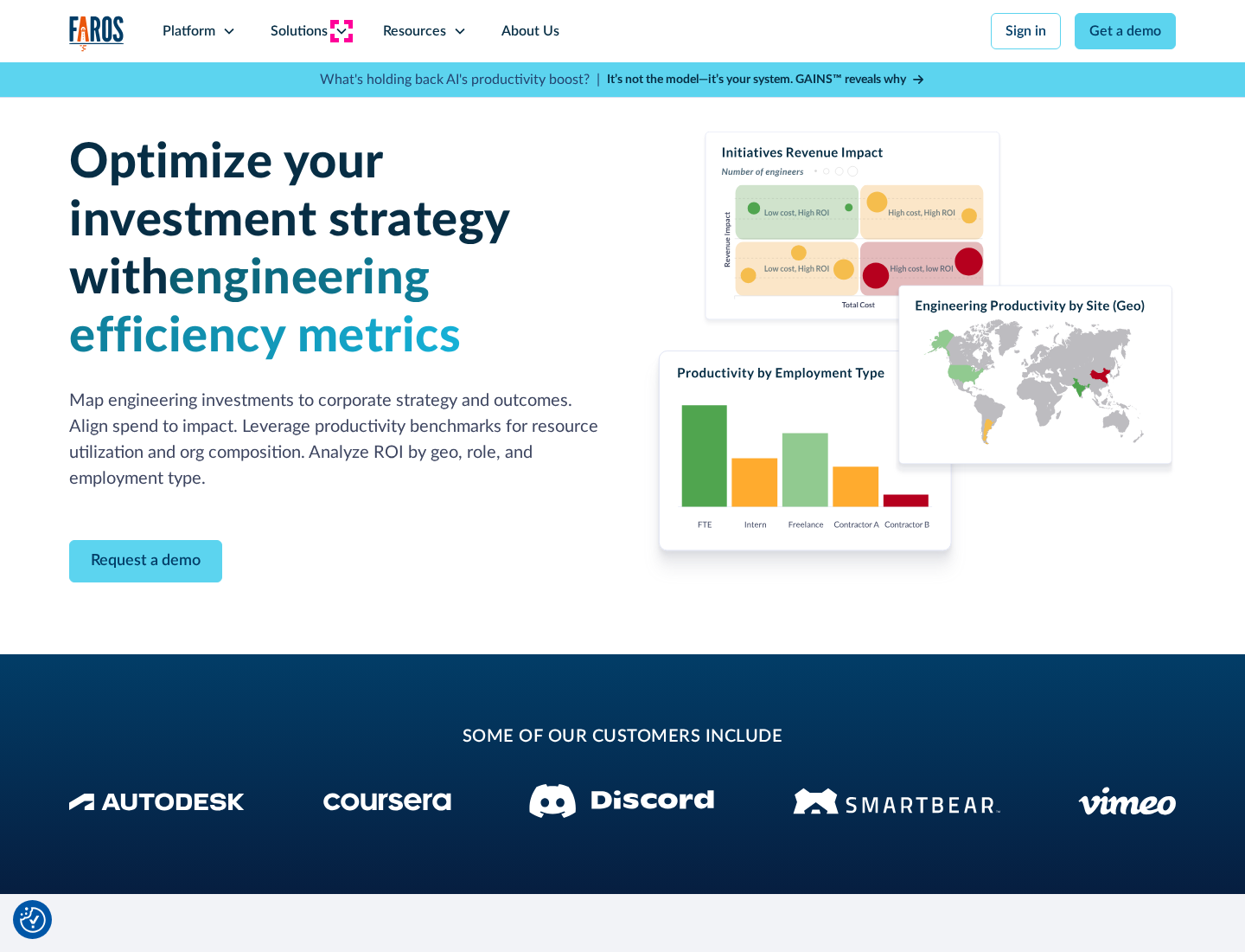
click at [341, 31] on icon at bounding box center [342, 31] width 14 height 14
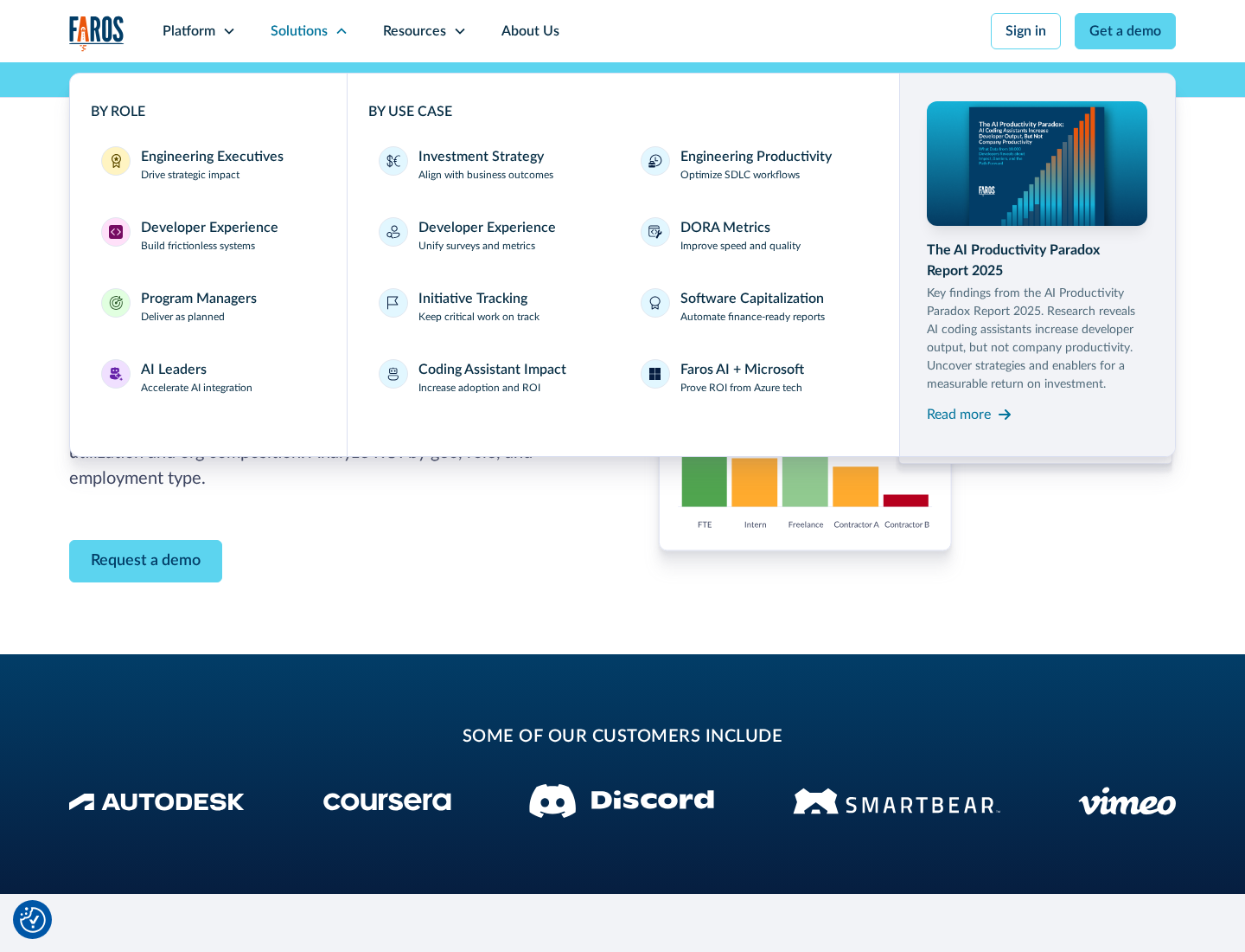
click at [742, 388] on p "Prove ROI from Azure tech" at bounding box center [742, 388] width 122 height 16
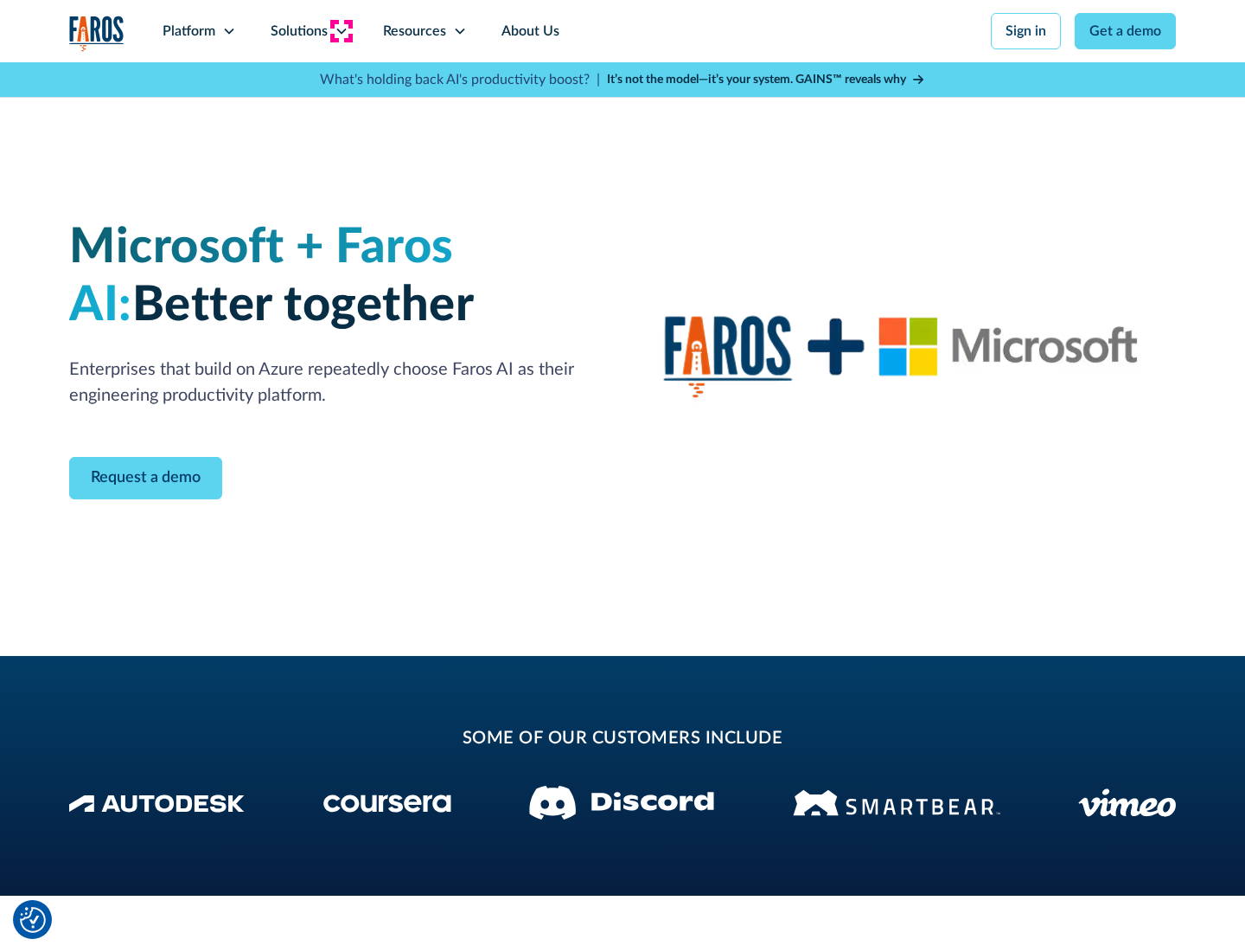
click at [341, 31] on icon at bounding box center [342, 31] width 14 height 14
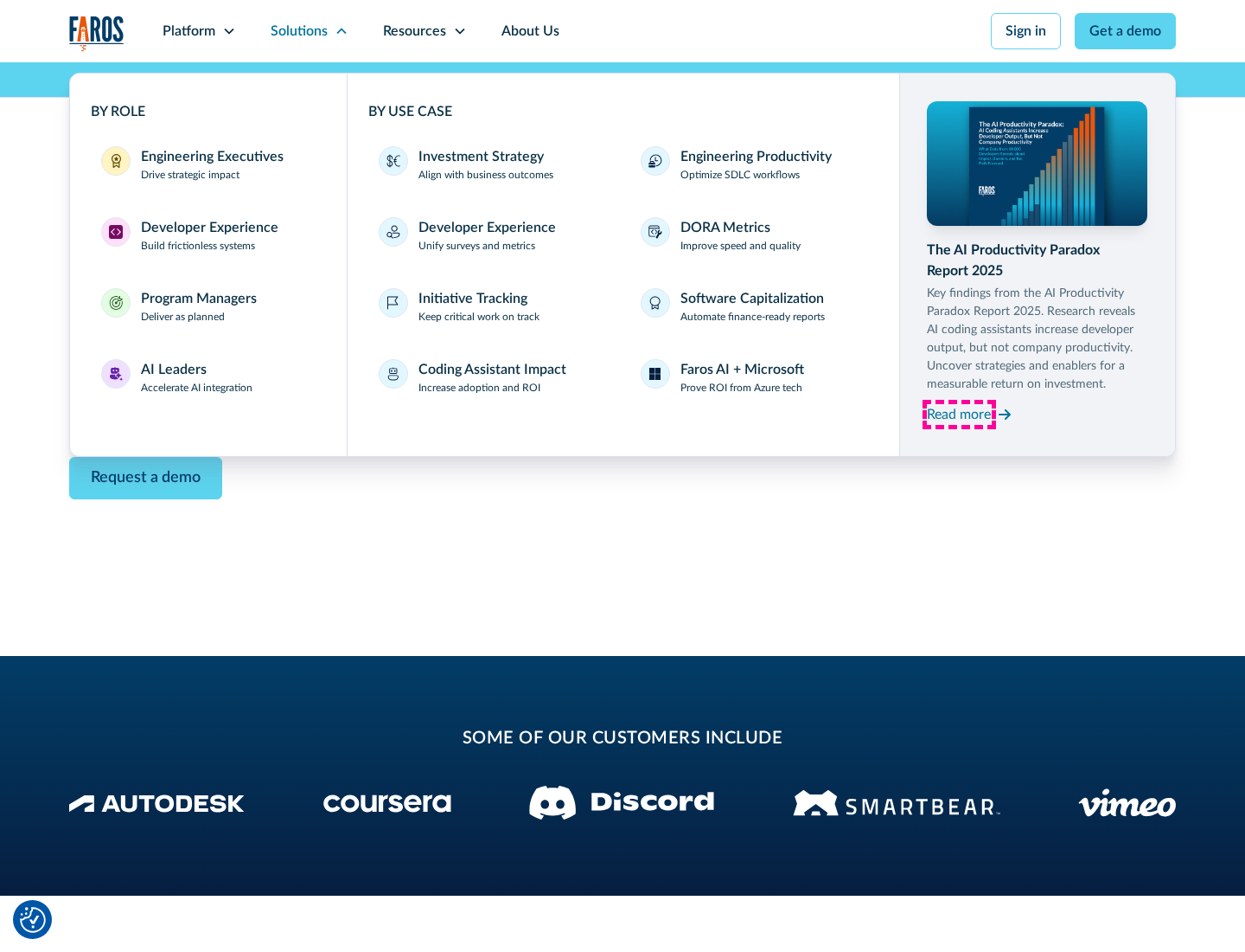
click at [960, 413] on div "Read more" at bounding box center [959, 413] width 64 height 21
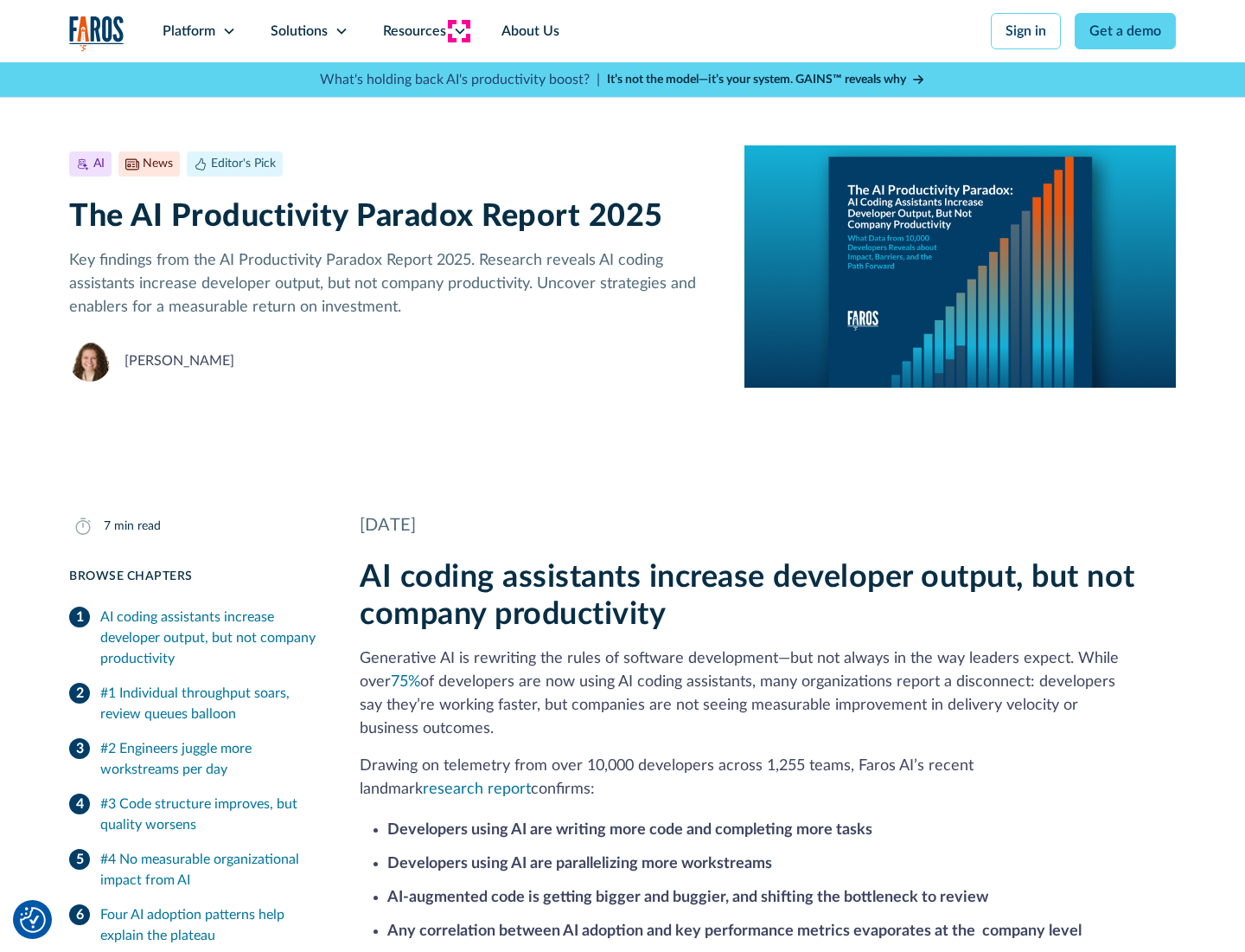
click at [458, 31] on icon at bounding box center [460, 31] width 14 height 14
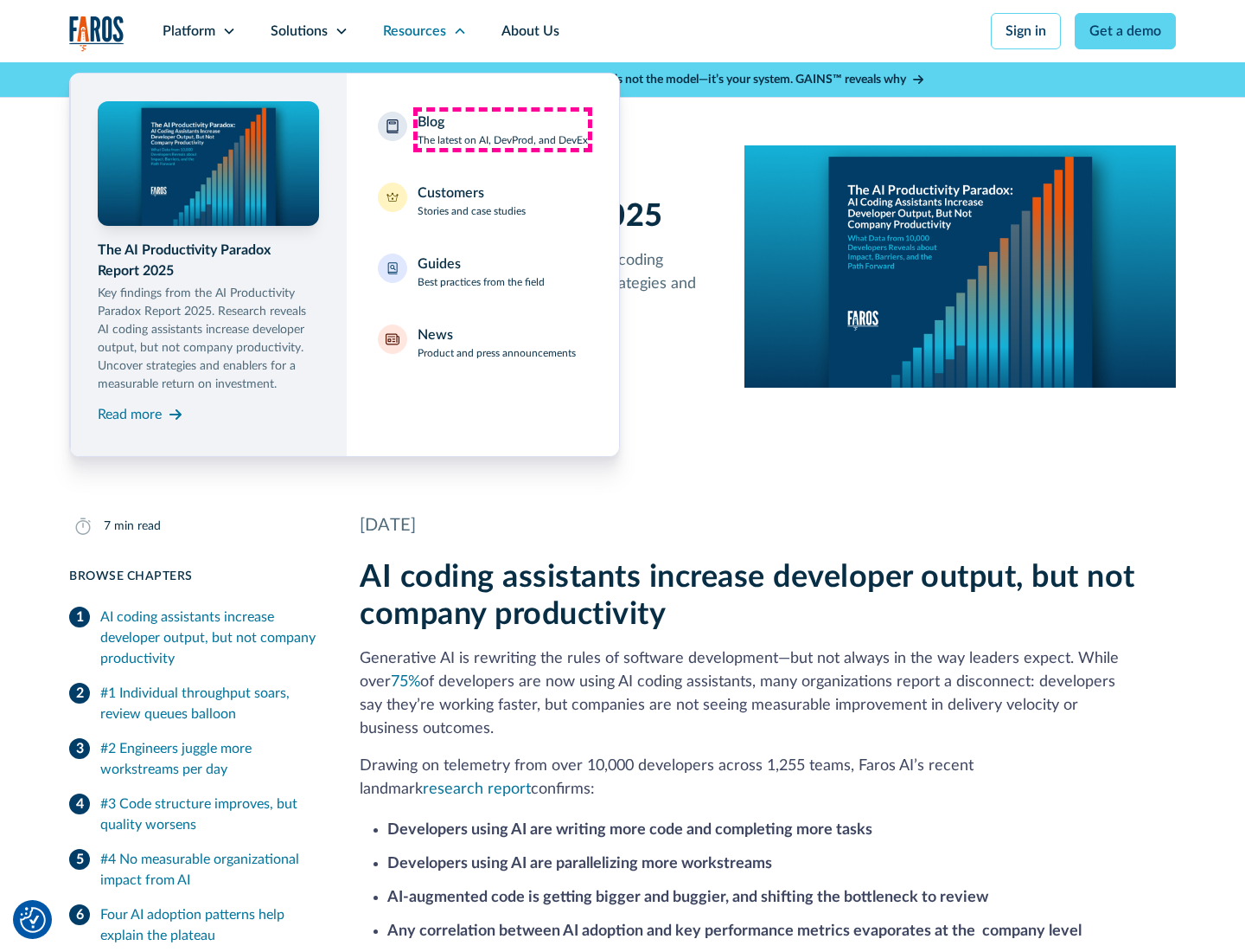
click at [502, 130] on div "Blog The latest on AI, DevProd, and DevEx" at bounding box center [502, 129] width 170 height 36
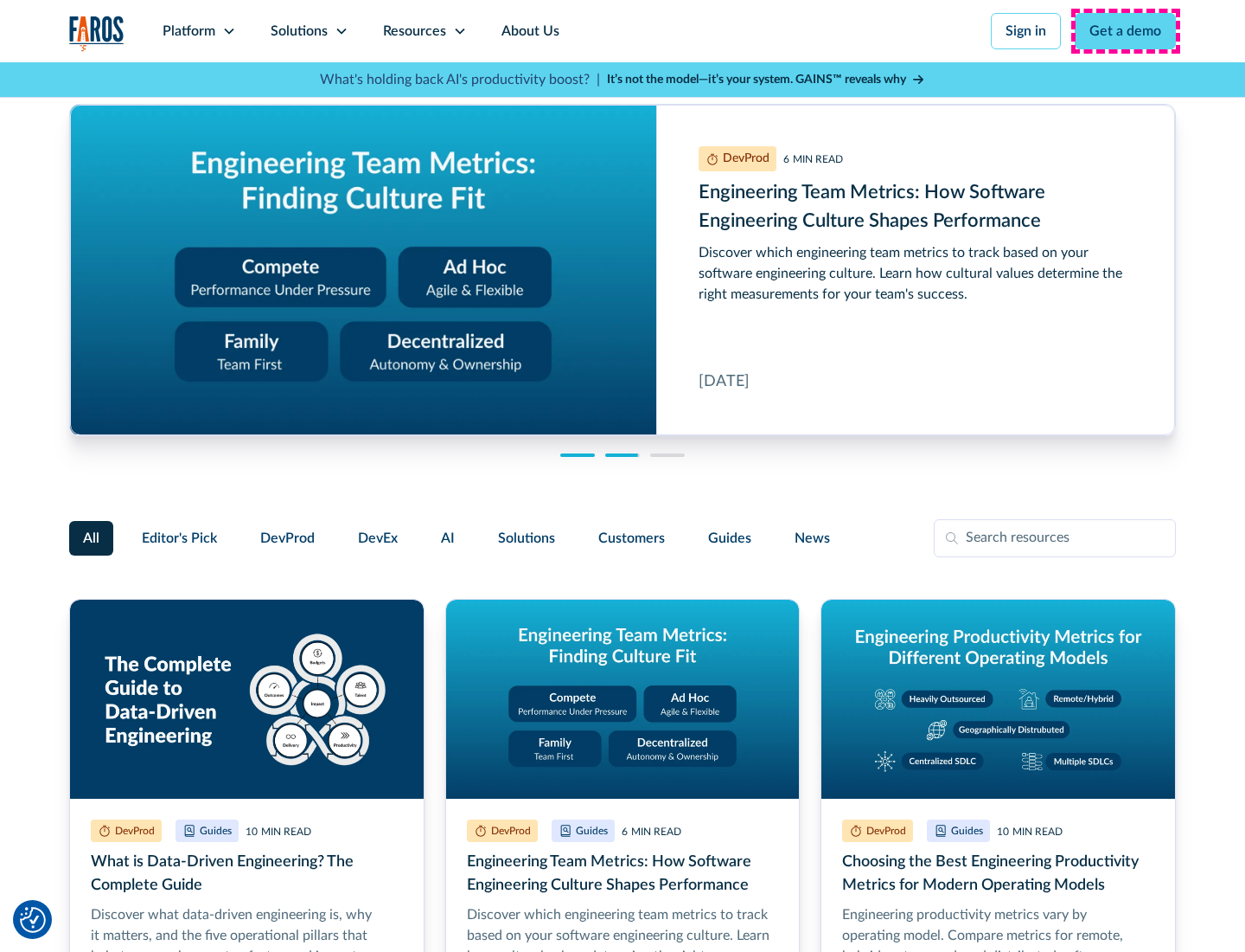
click at [1126, 31] on link "Get a demo" at bounding box center [1126, 30] width 102 height 36
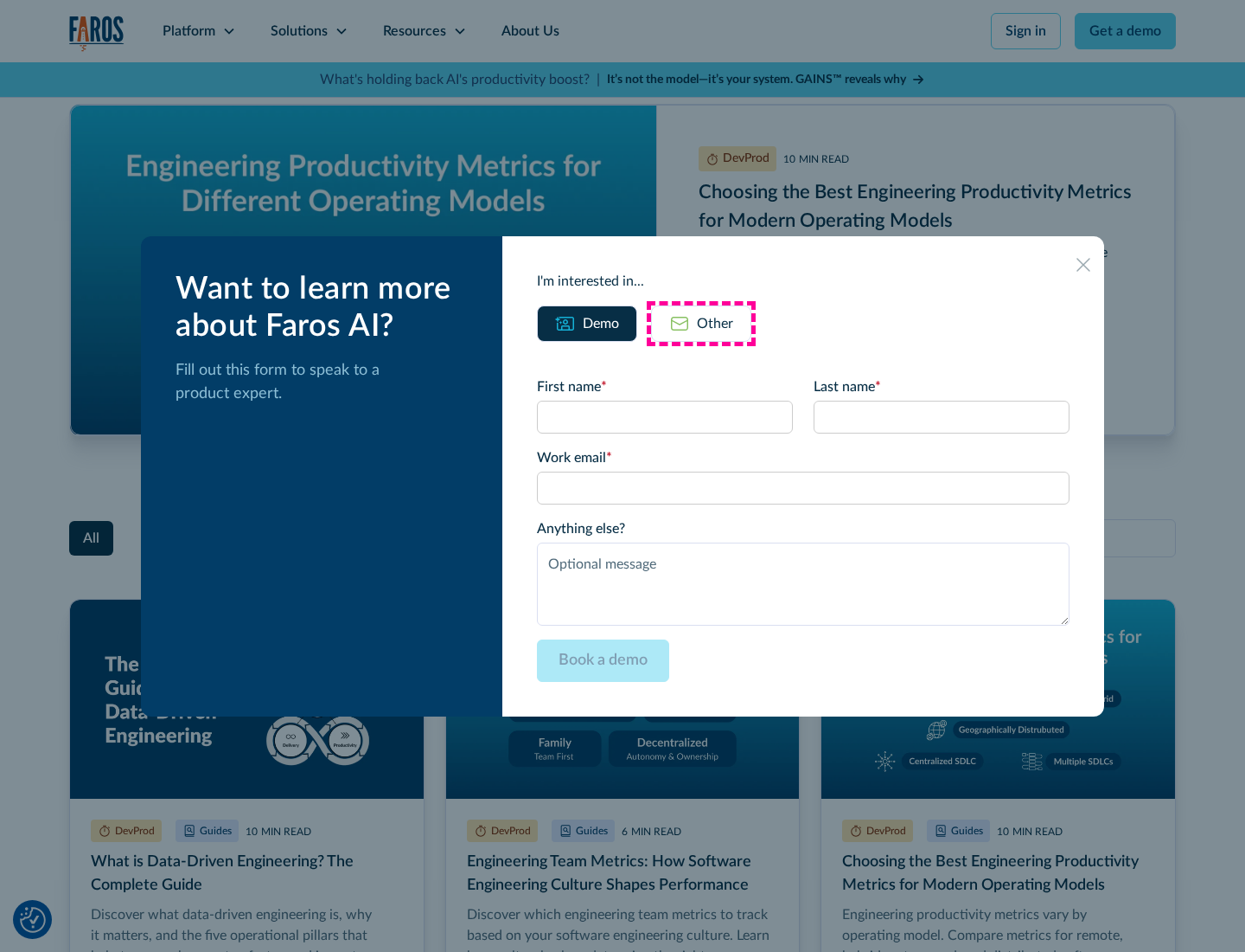
click at [702, 323] on div "Other" at bounding box center [714, 323] width 36 height 21
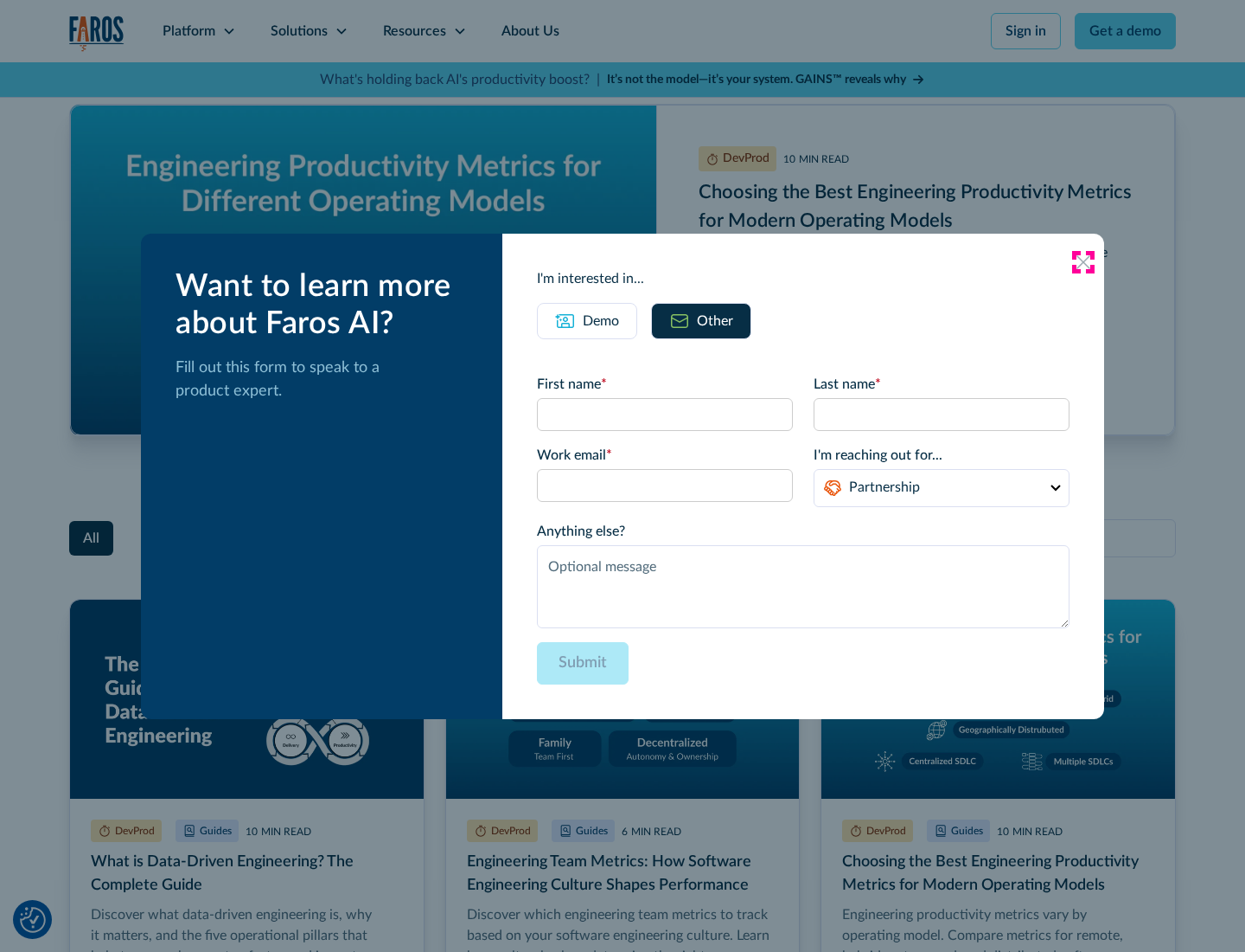
click at [1084, 261] on icon at bounding box center [1084, 262] width 14 height 14
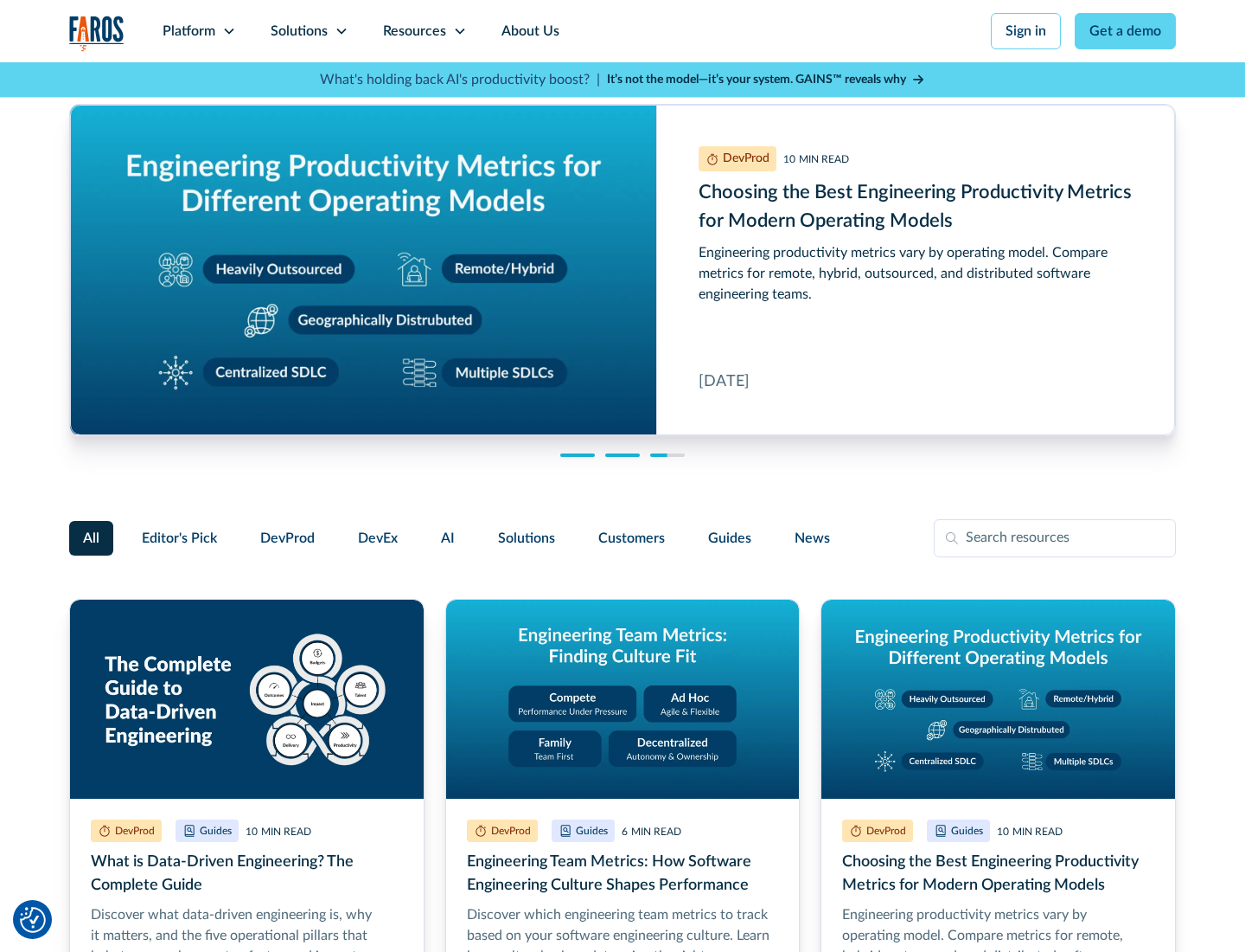
click at [529, 31] on link "About Us" at bounding box center [531, 31] width 93 height 63
